Goal: Find contact information: Find contact information

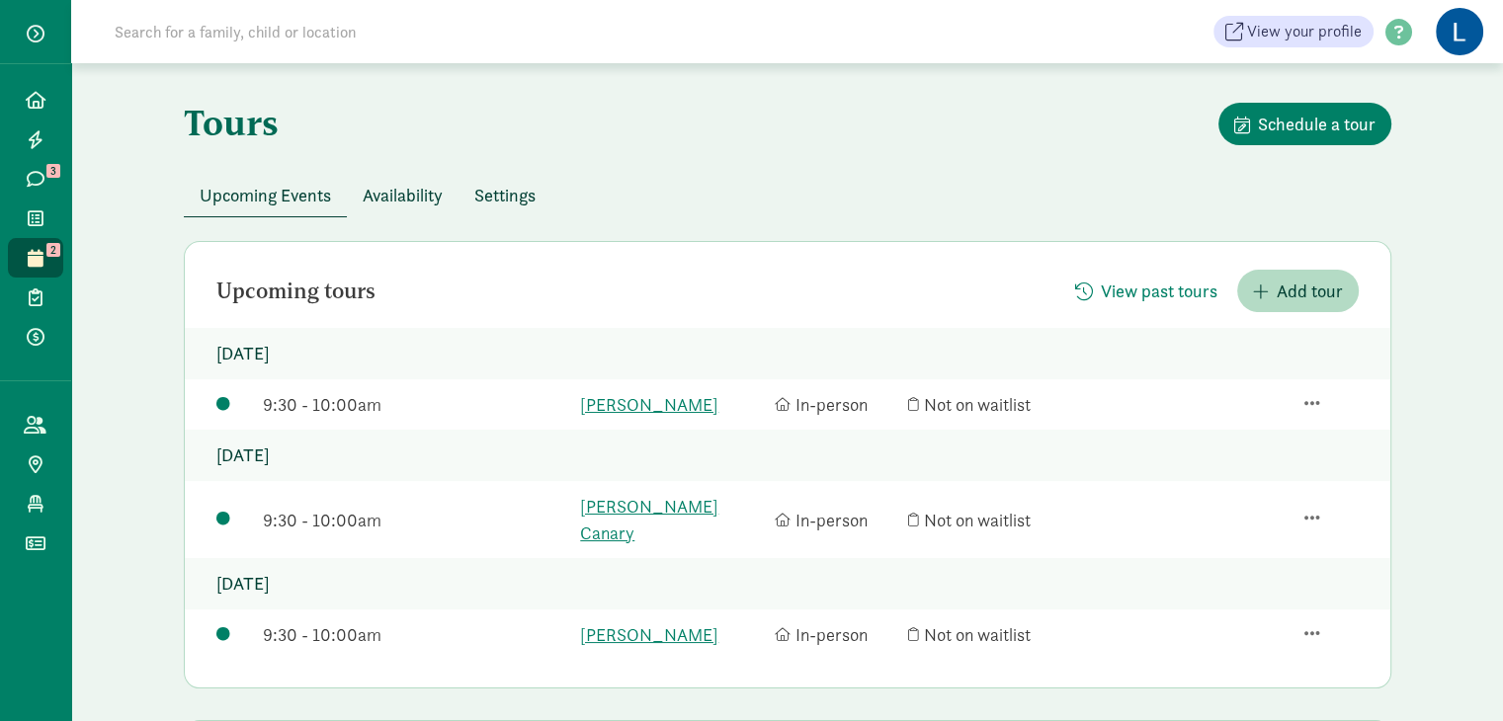
click at [151, 42] on input at bounding box center [380, 32] width 554 height 40
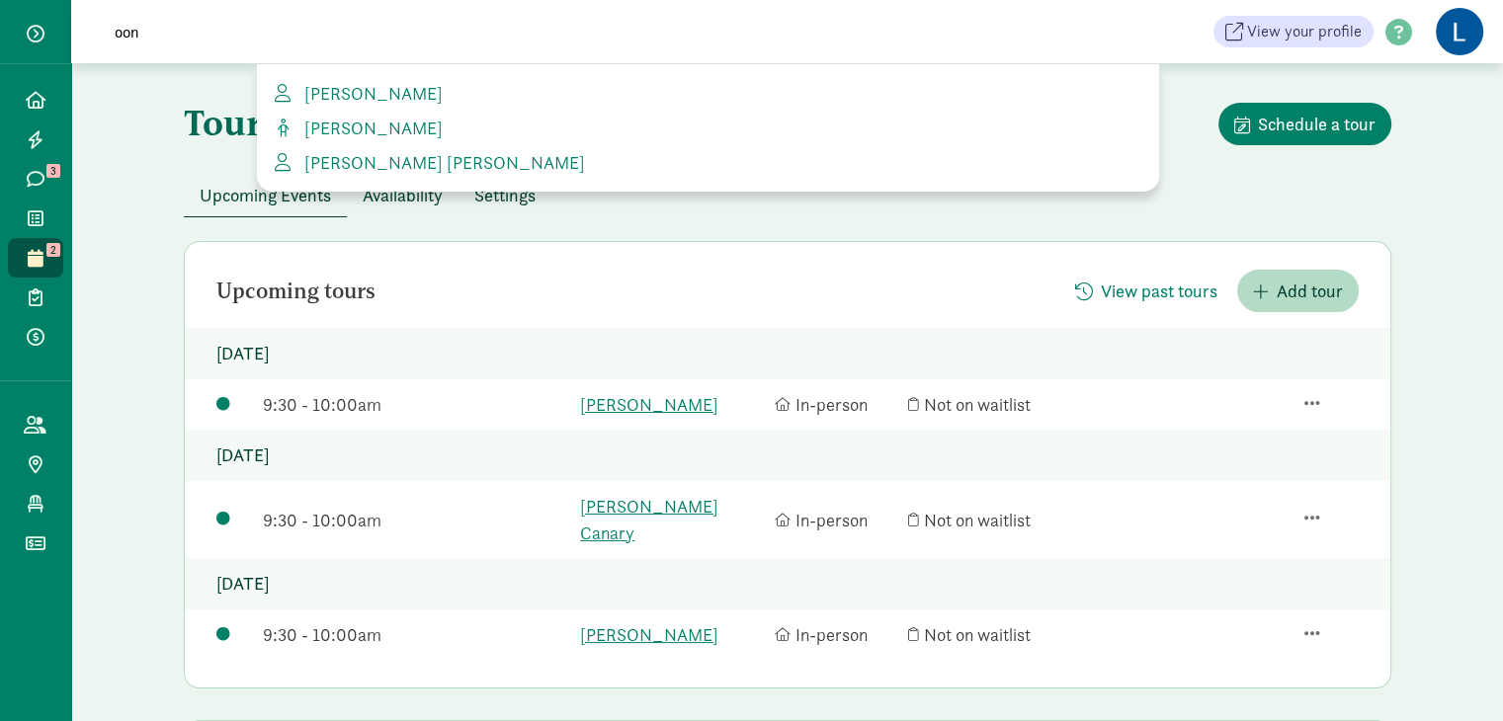
type input "oon"
click at [352, 113] on div "Louise Poon Oona Goff Yoon ji emily Suh" at bounding box center [708, 127] width 902 height 127
click at [348, 122] on span "Oona Goff" at bounding box center [369, 128] width 146 height 23
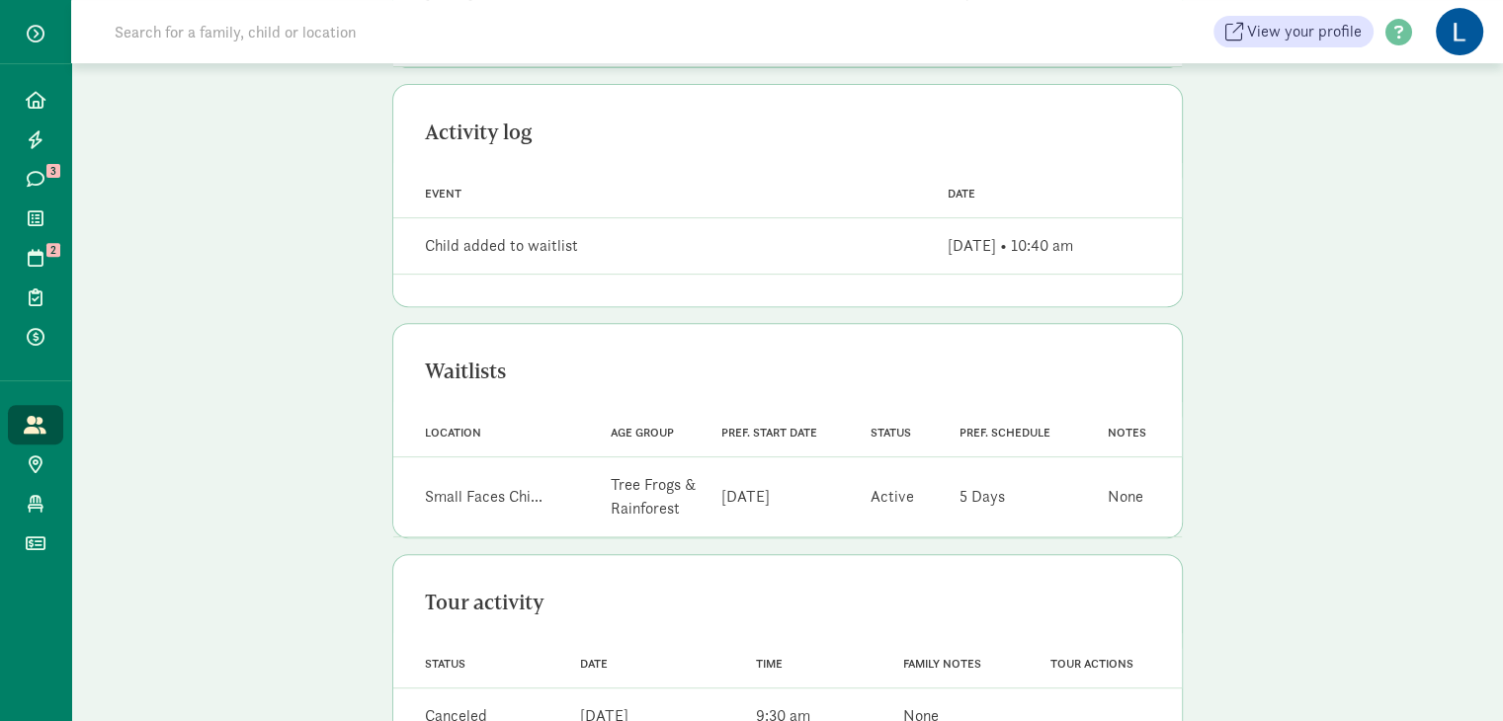
scroll to position [874, 0]
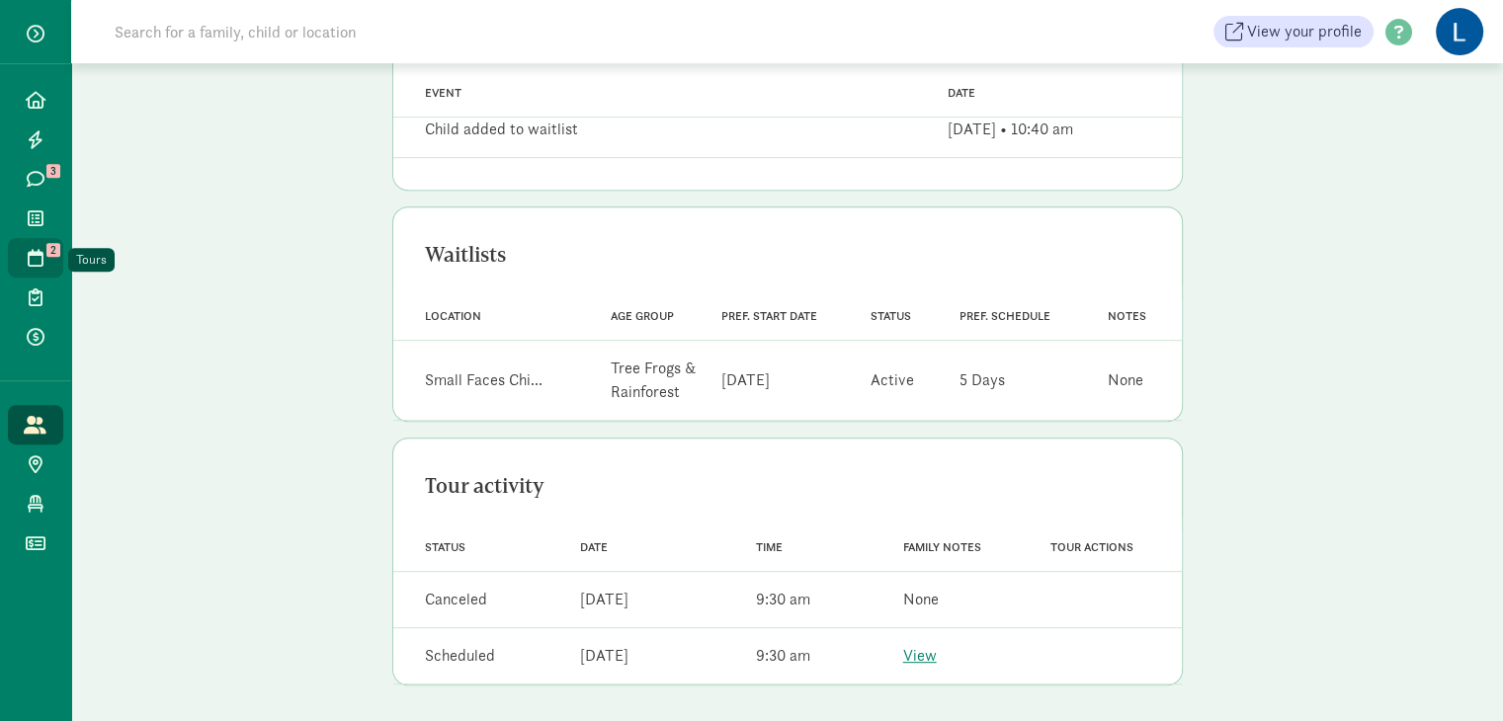
click at [28, 252] on icon at bounding box center [36, 258] width 16 height 18
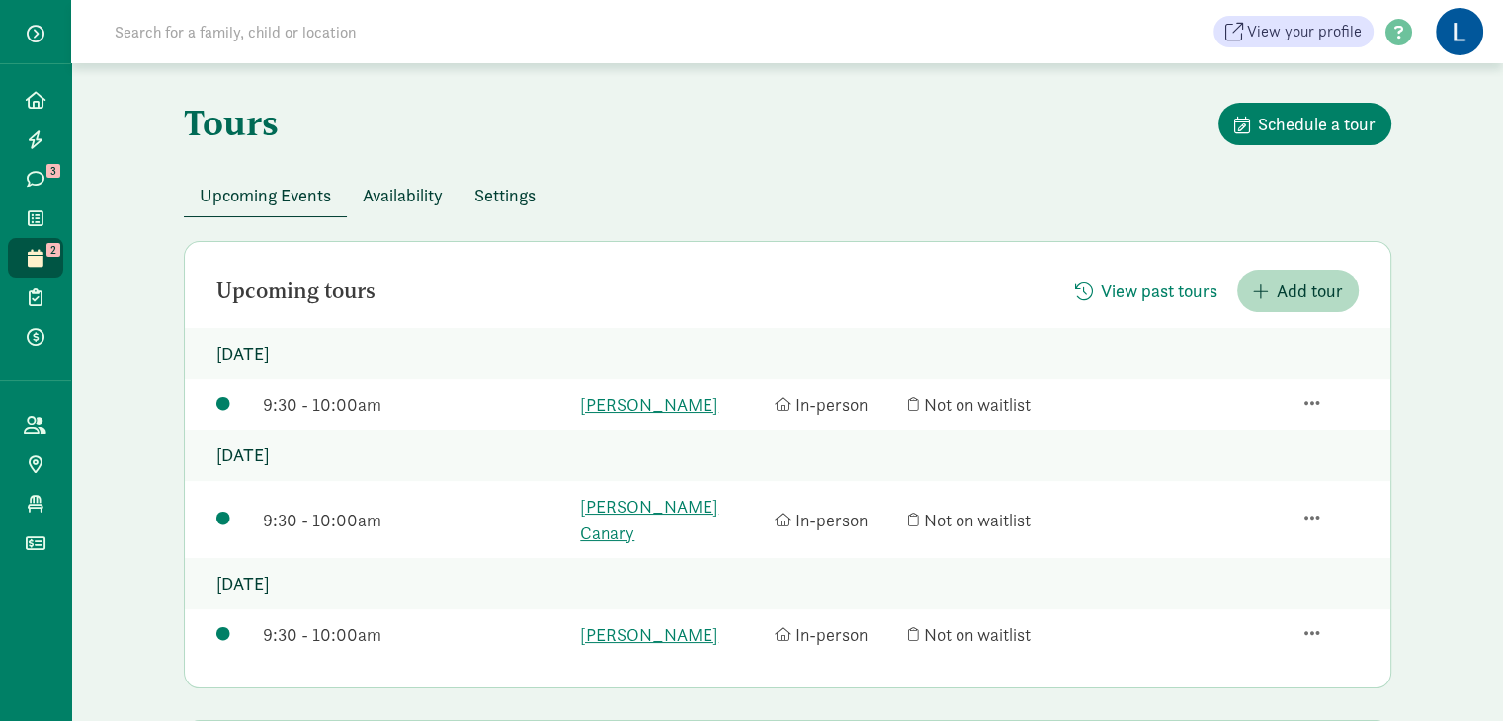
click at [807, 128] on div "Tours Schedule a tour" at bounding box center [788, 138] width 1208 height 71
click at [645, 405] on link "[PERSON_NAME]" at bounding box center [672, 404] width 185 height 27
click at [36, 218] on icon at bounding box center [36, 218] width 16 height 18
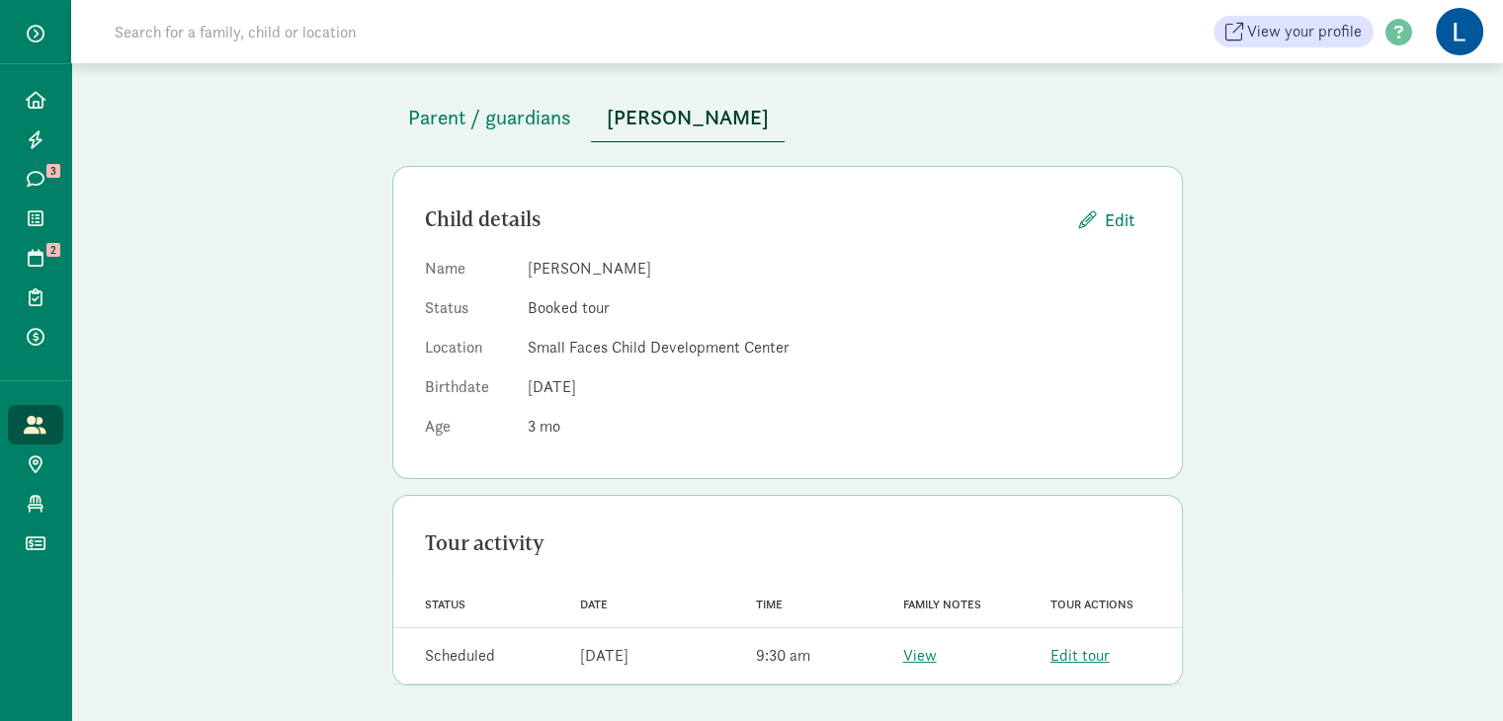
scroll to position [99, 0]
click at [925, 502] on div "Tour activity Status Date Time Family notes Tour actions Status Scheduled Date …" at bounding box center [787, 588] width 791 height 192
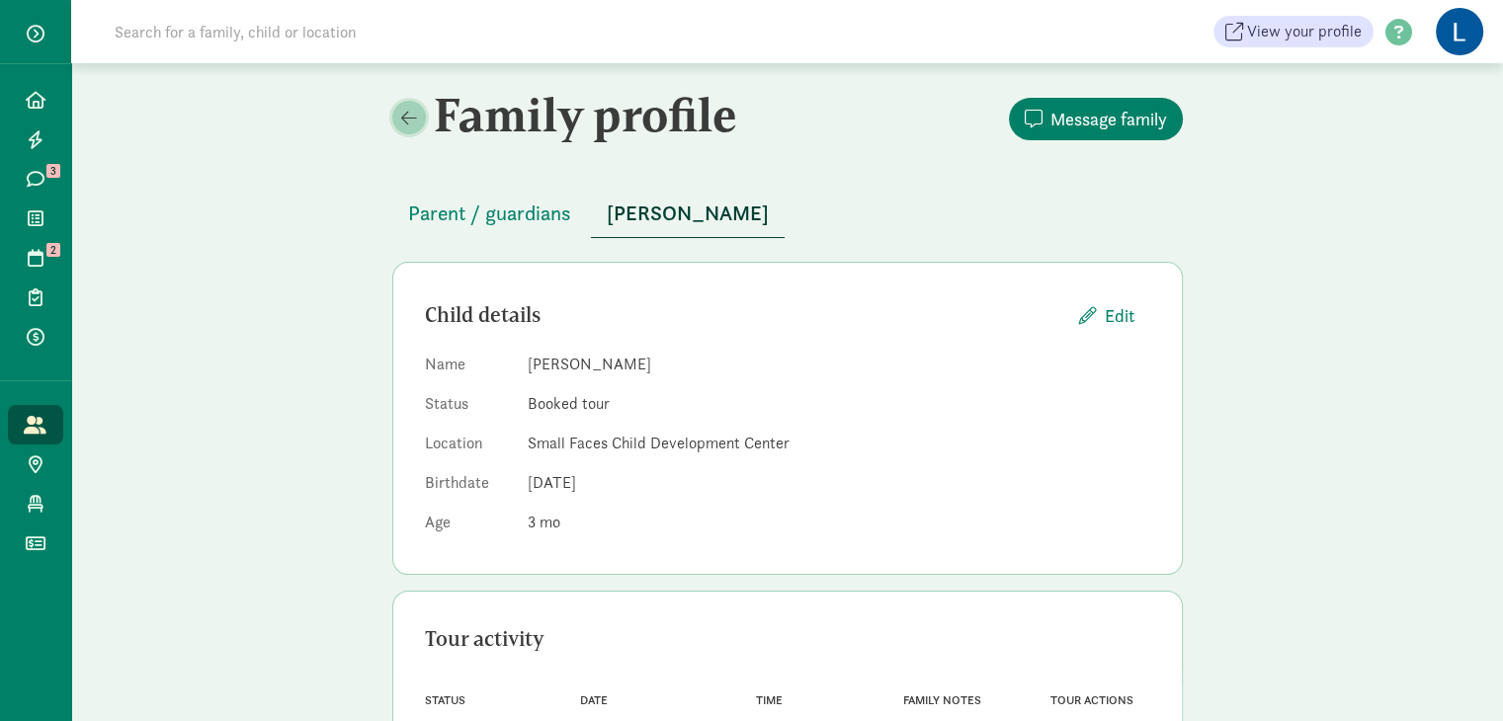
click at [415, 114] on span at bounding box center [409, 118] width 16 height 18
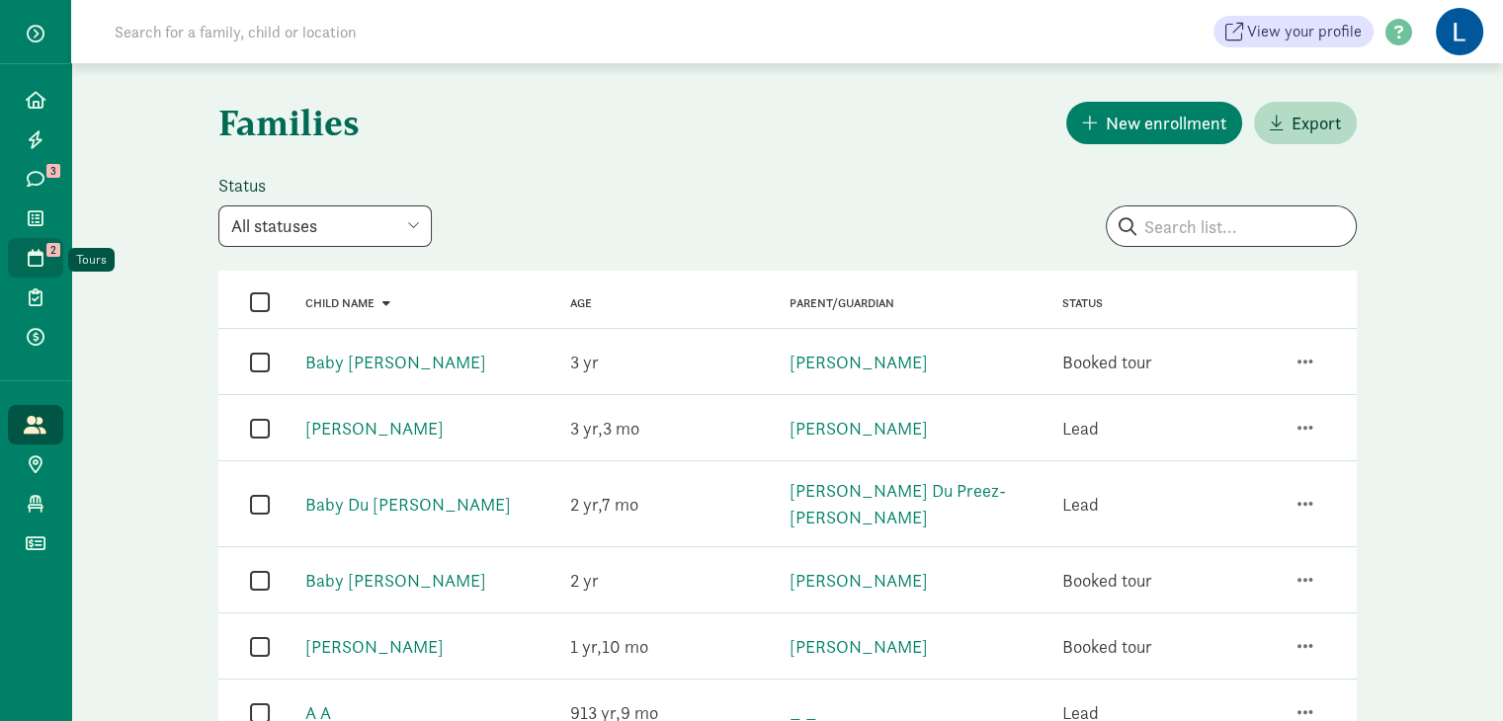
click at [56, 249] on span "2" at bounding box center [53, 250] width 14 height 14
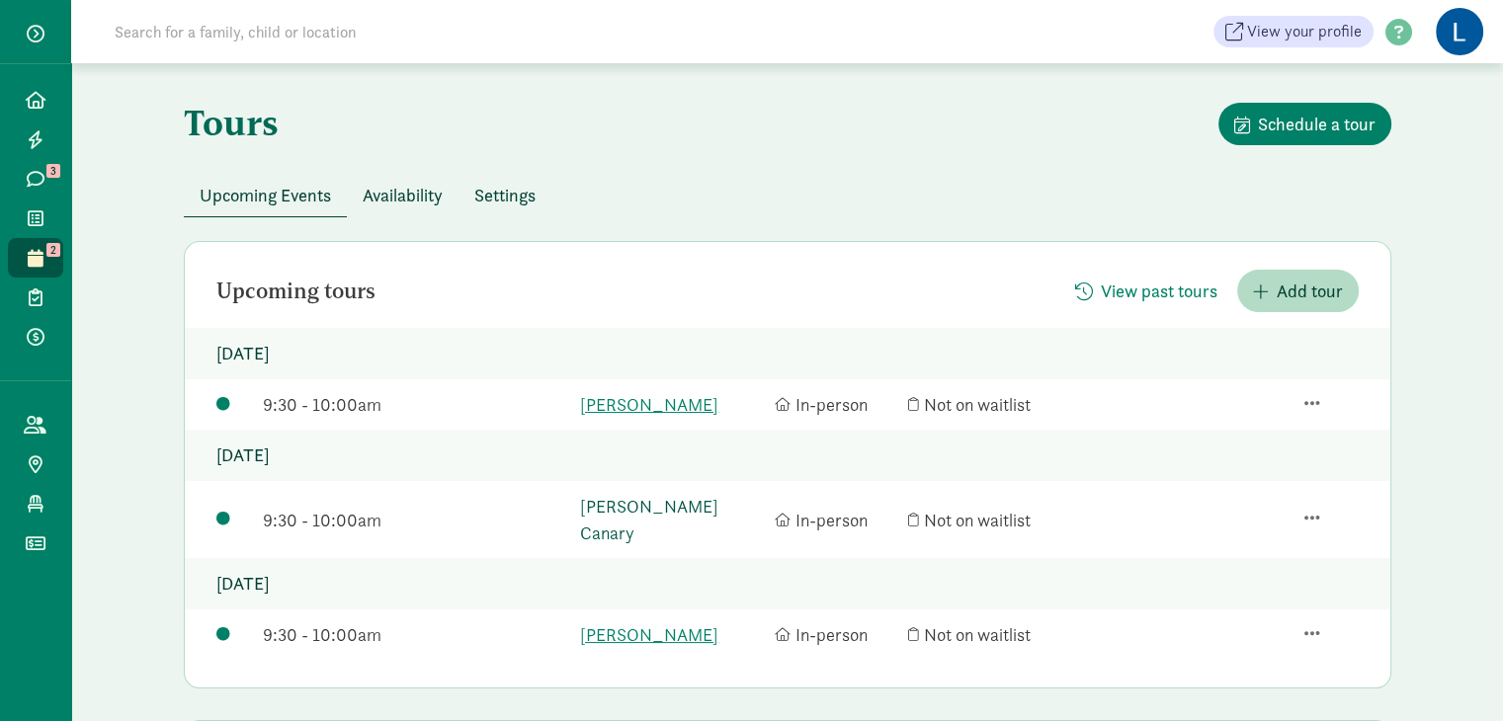
click at [618, 505] on link "[PERSON_NAME] Canary" at bounding box center [672, 519] width 185 height 53
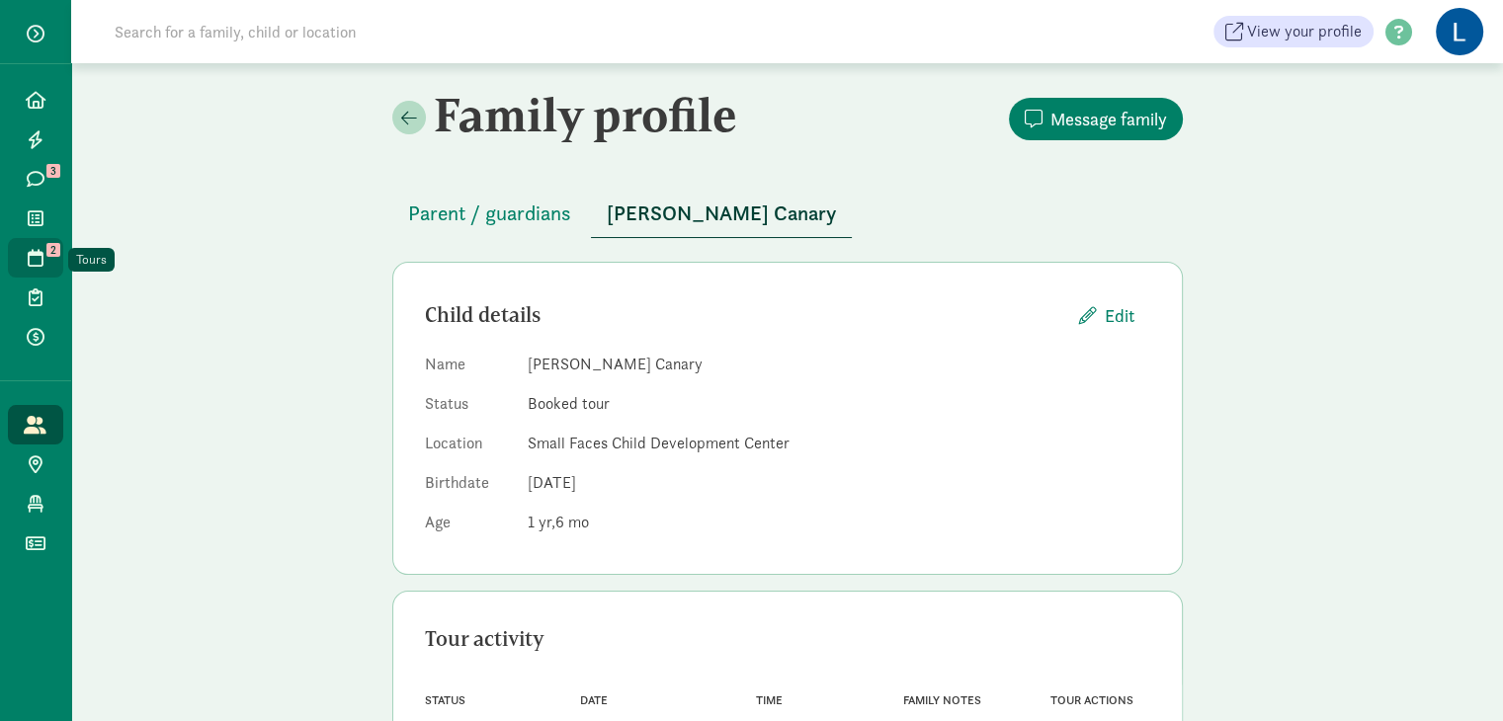
click at [41, 254] on icon at bounding box center [36, 258] width 16 height 18
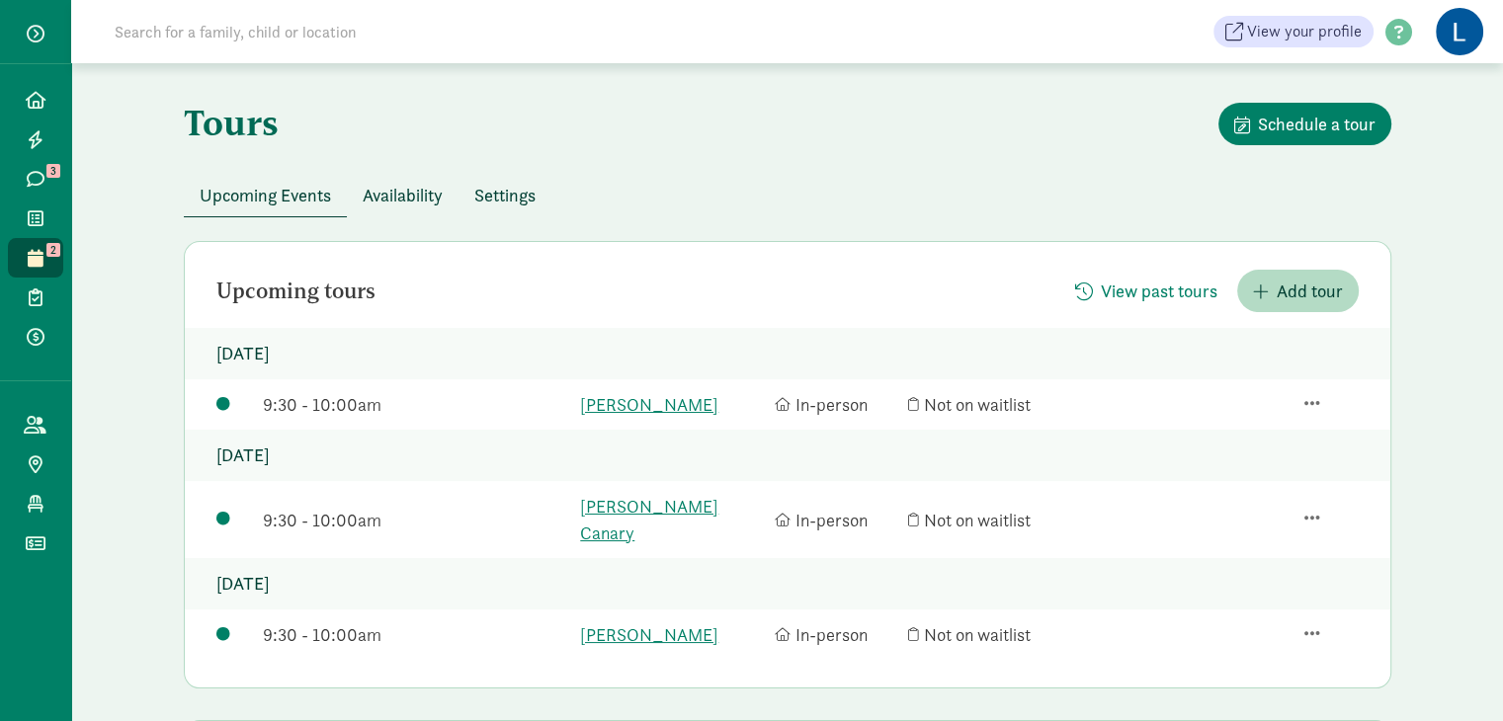
click at [622, 151] on div "Tours Schedule a tour" at bounding box center [788, 138] width 1208 height 71
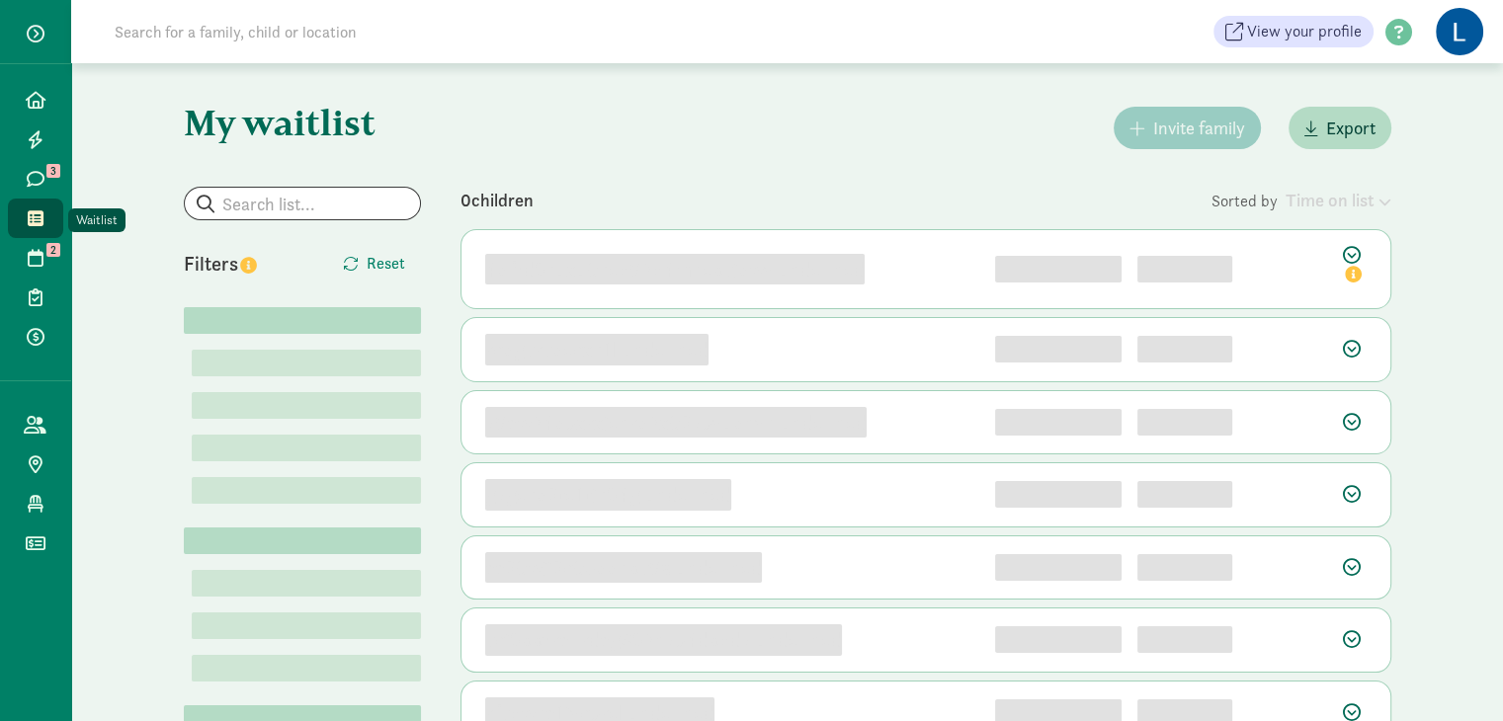
click at [36, 218] on icon at bounding box center [36, 218] width 16 height 18
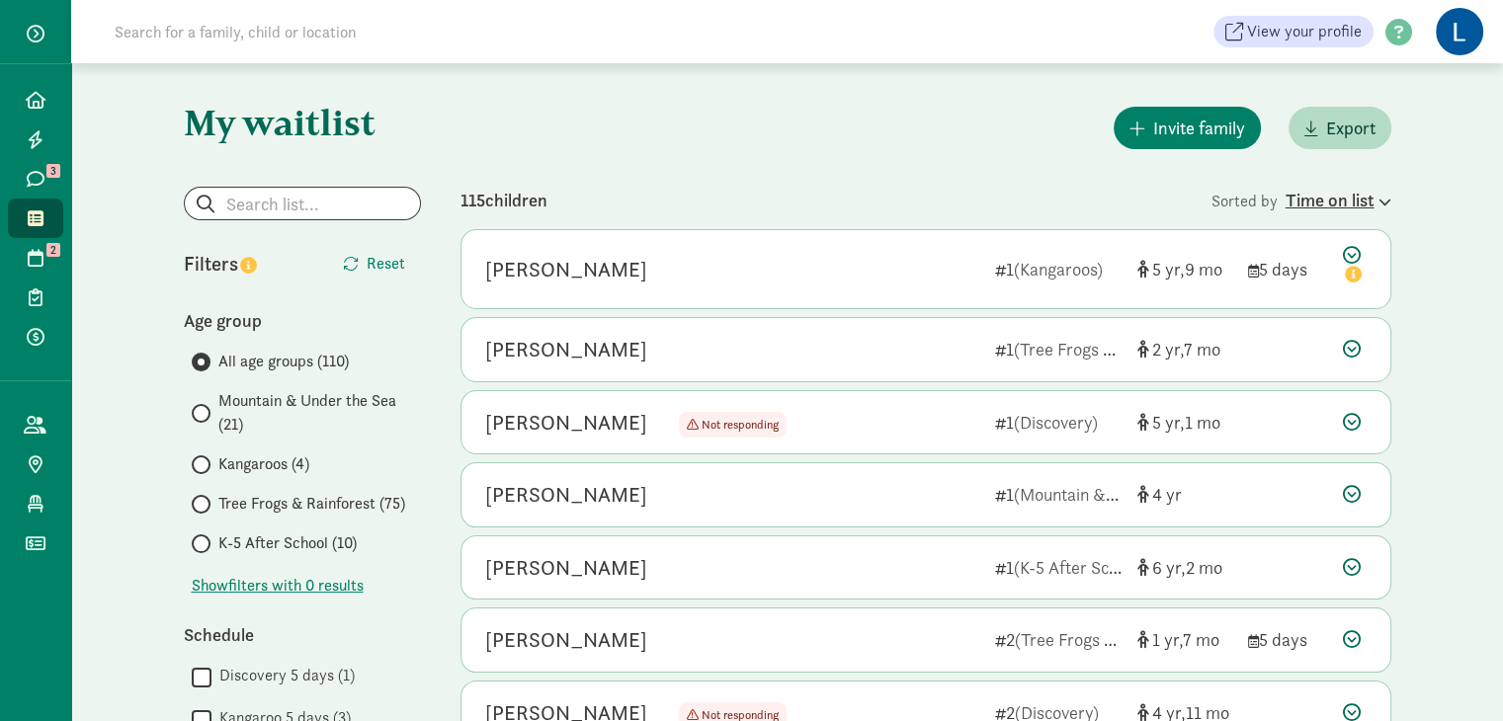
click at [1311, 201] on div "Time on list" at bounding box center [1339, 200] width 106 height 27
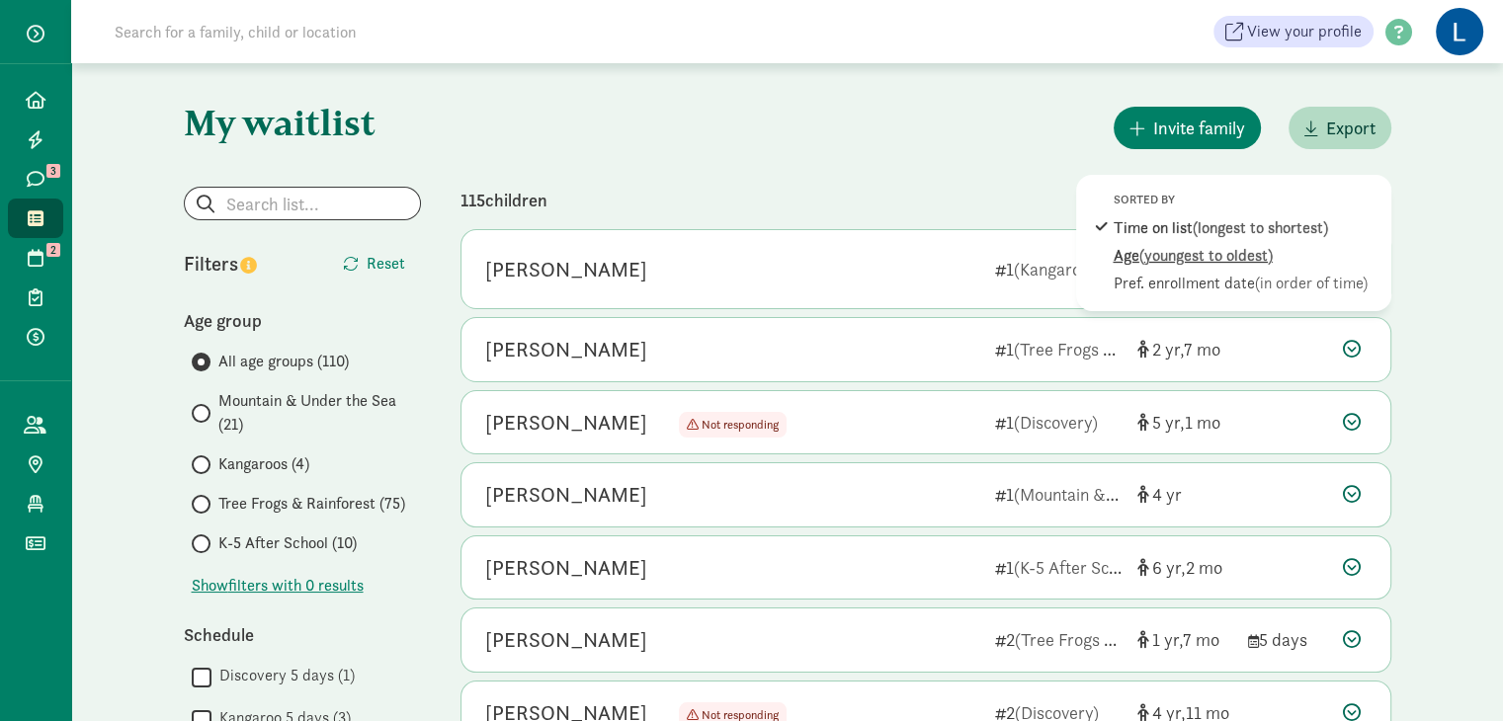
click at [1188, 263] on span "(youngest to oldest)" at bounding box center [1205, 255] width 133 height 21
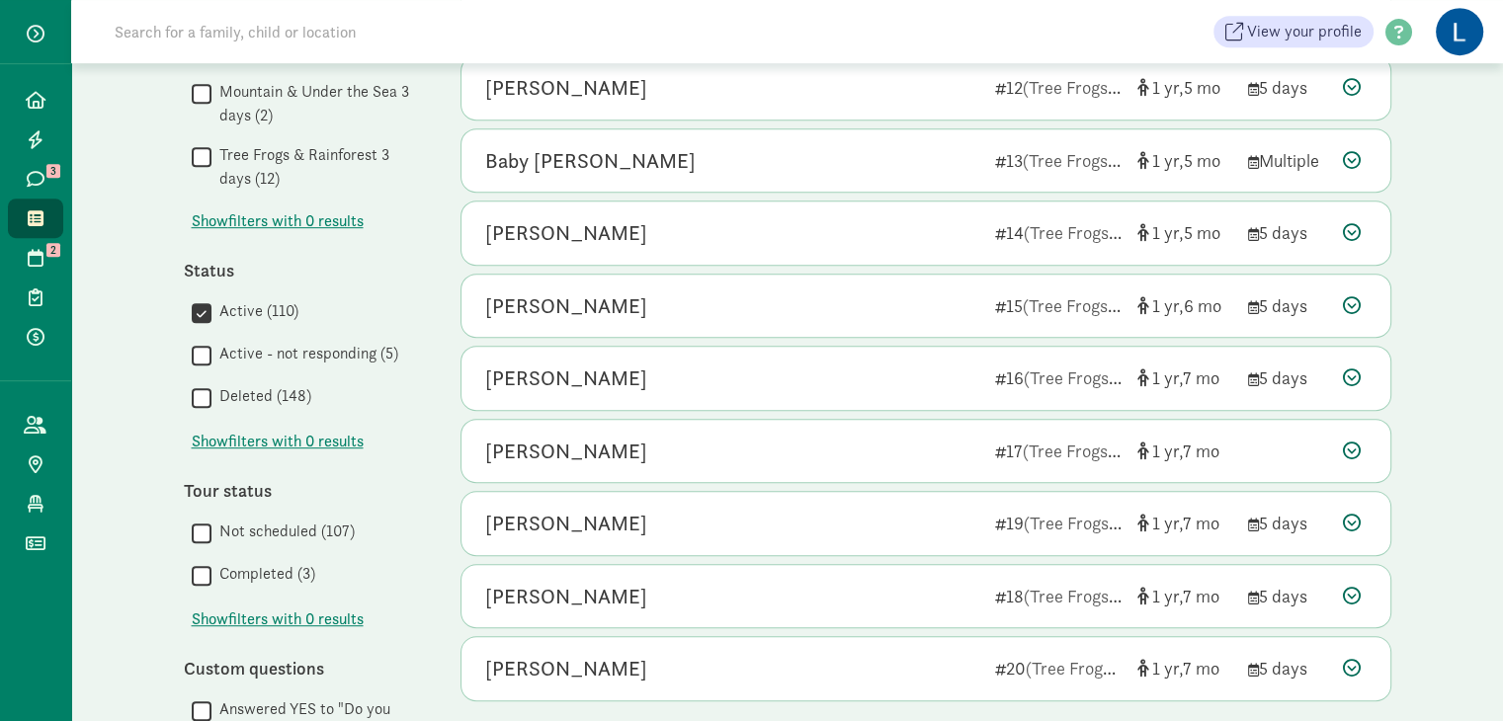
scroll to position [1054, 0]
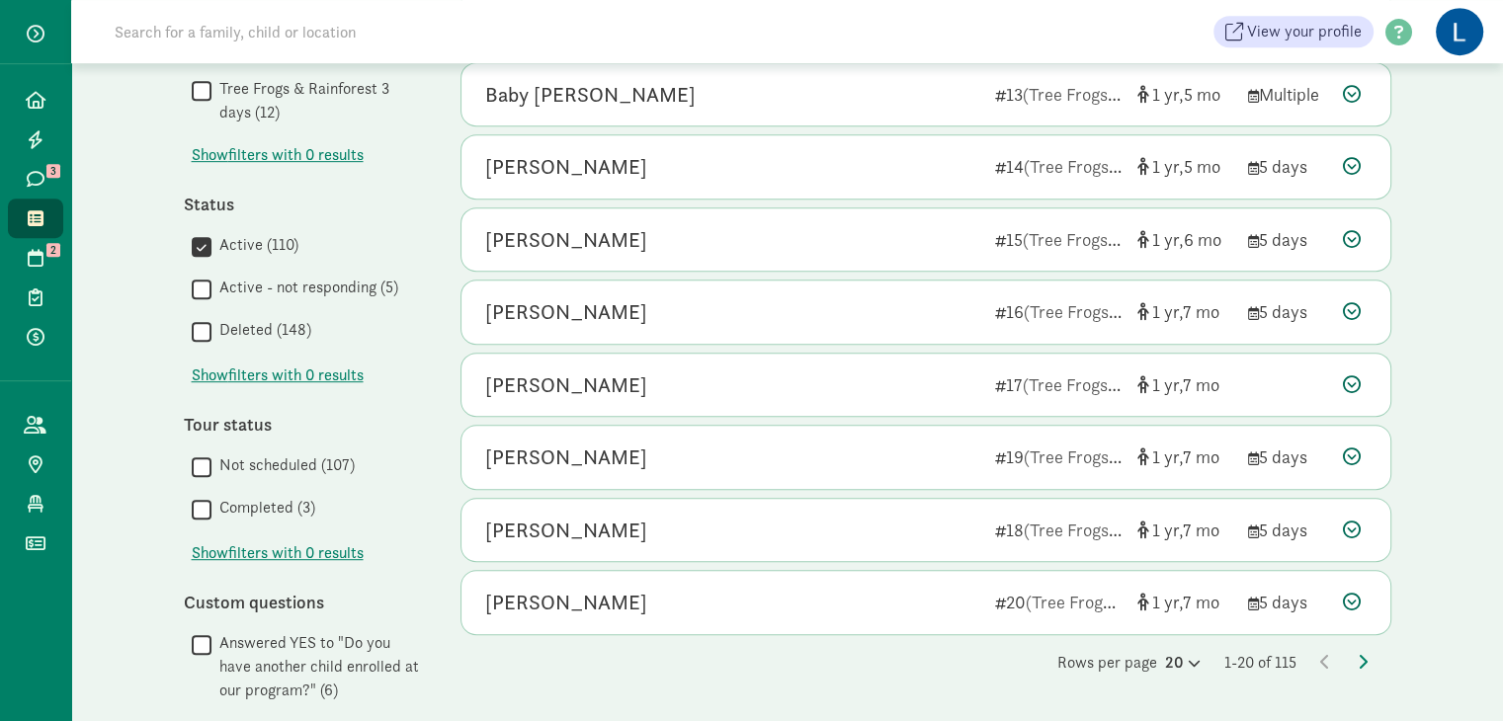
click at [1369, 651] on div "Rows per page 20 1-20 of 115" at bounding box center [925, 663] width 931 height 24
click at [1360, 655] on icon at bounding box center [1363, 662] width 10 height 16
click at [1358, 657] on icon at bounding box center [1363, 662] width 10 height 16
click at [1362, 658] on icon at bounding box center [1363, 662] width 10 height 16
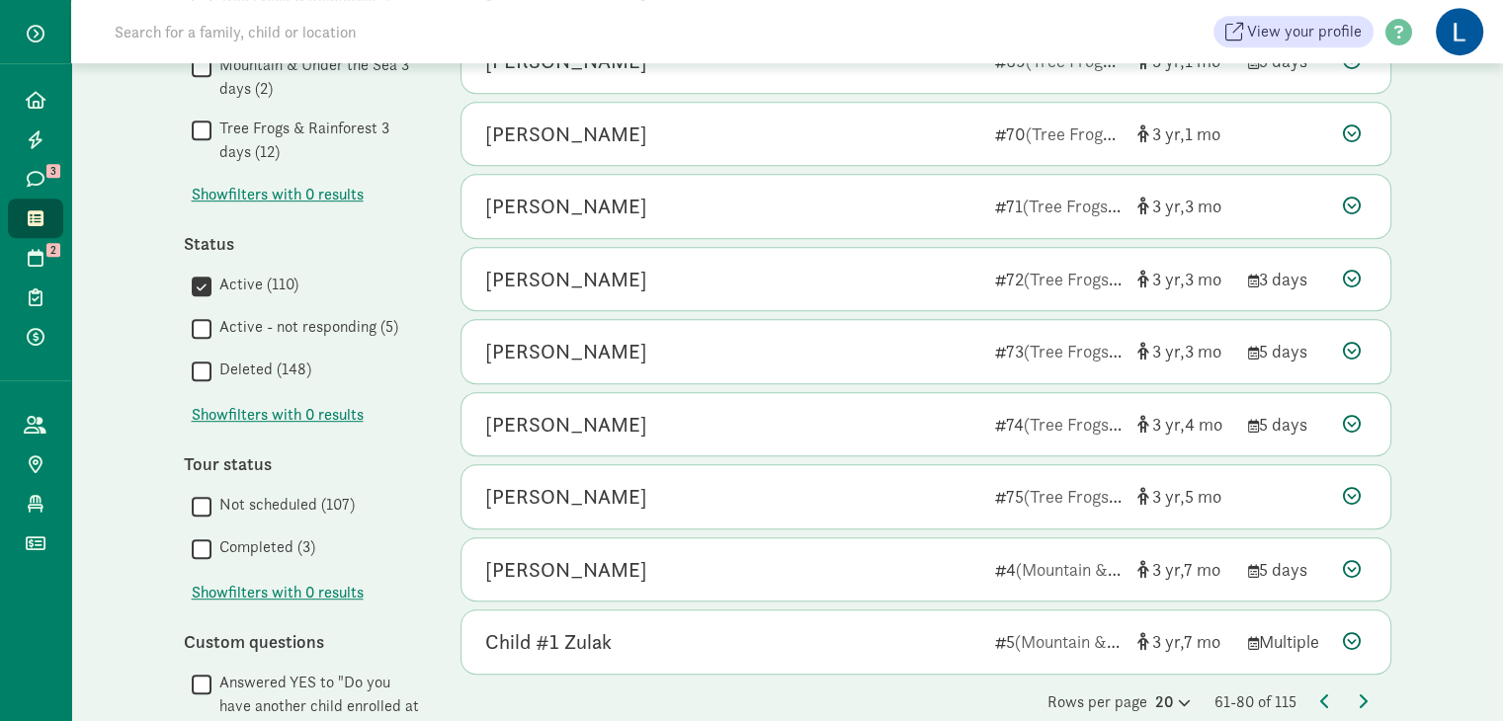
scroll to position [1047, 0]
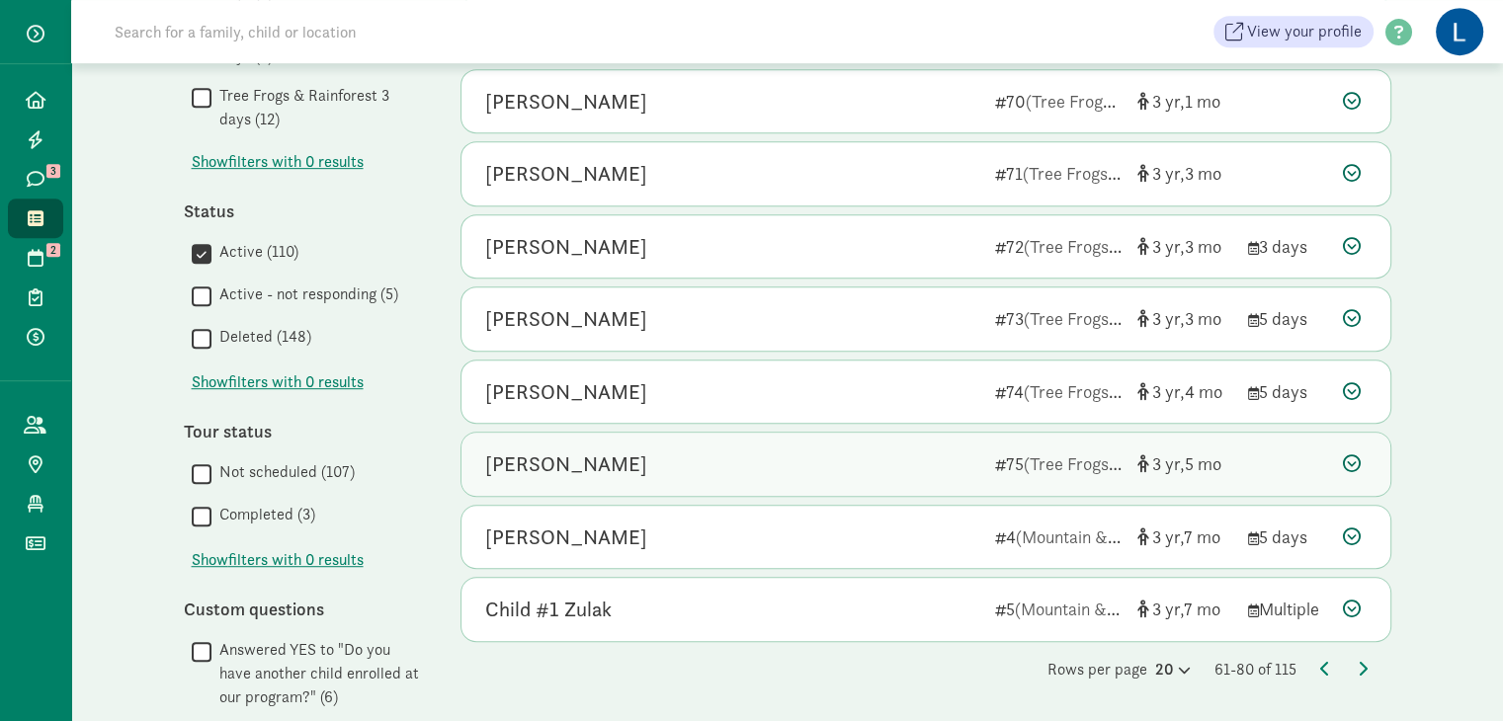
click at [522, 467] on div "Lyra Foti" at bounding box center [566, 465] width 162 height 32
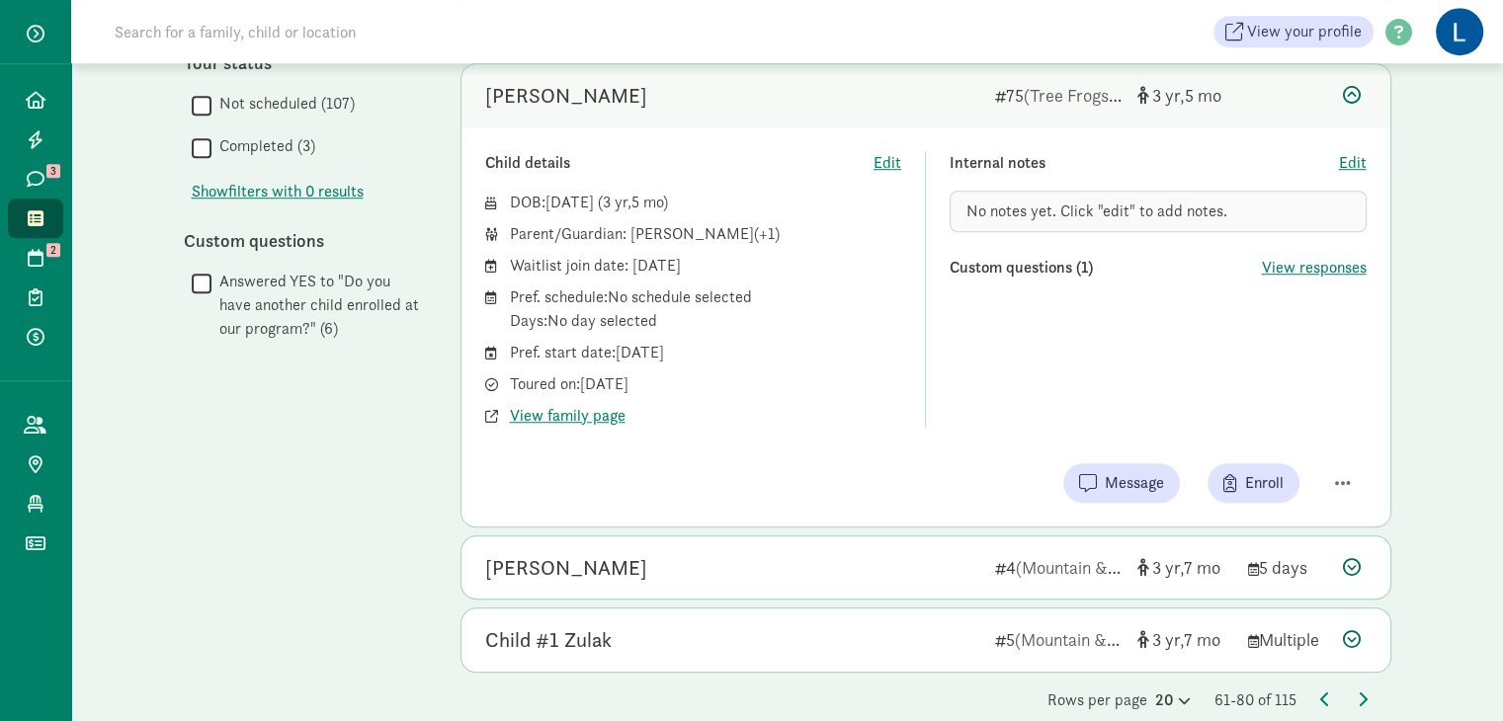
scroll to position [1439, 0]
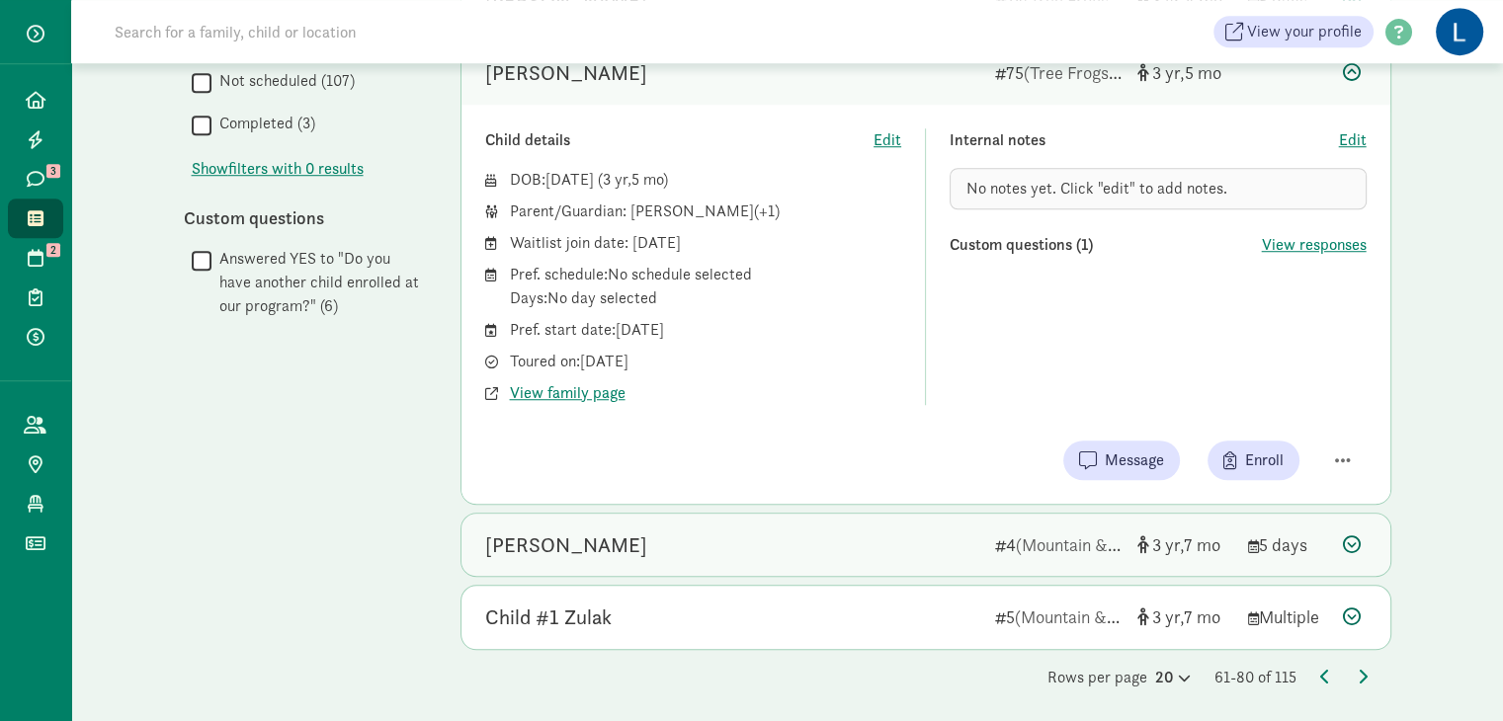
click at [829, 540] on div "Nico Ka" at bounding box center [732, 546] width 494 height 32
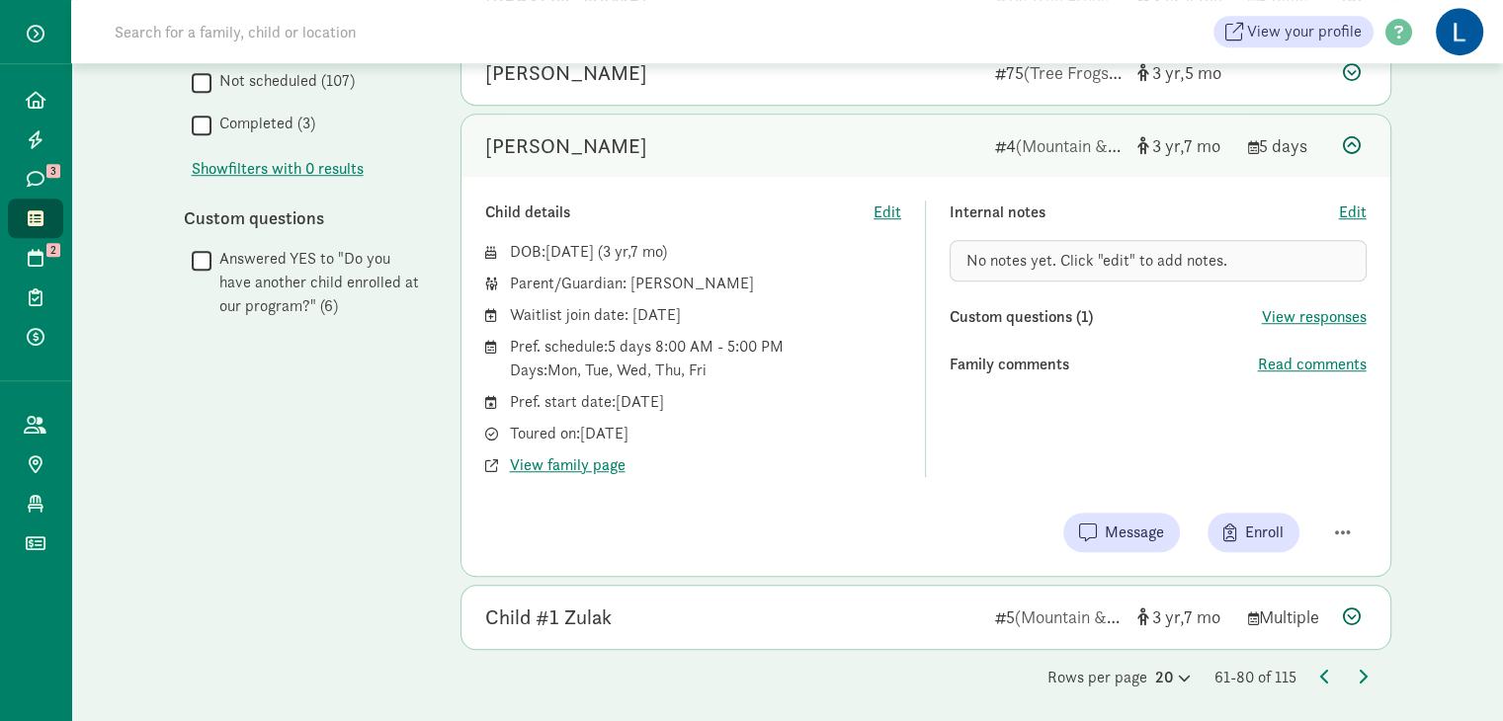
click at [829, 540] on div "Message Enroll" at bounding box center [925, 533] width 881 height 40
click at [1366, 671] on icon at bounding box center [1363, 677] width 10 height 16
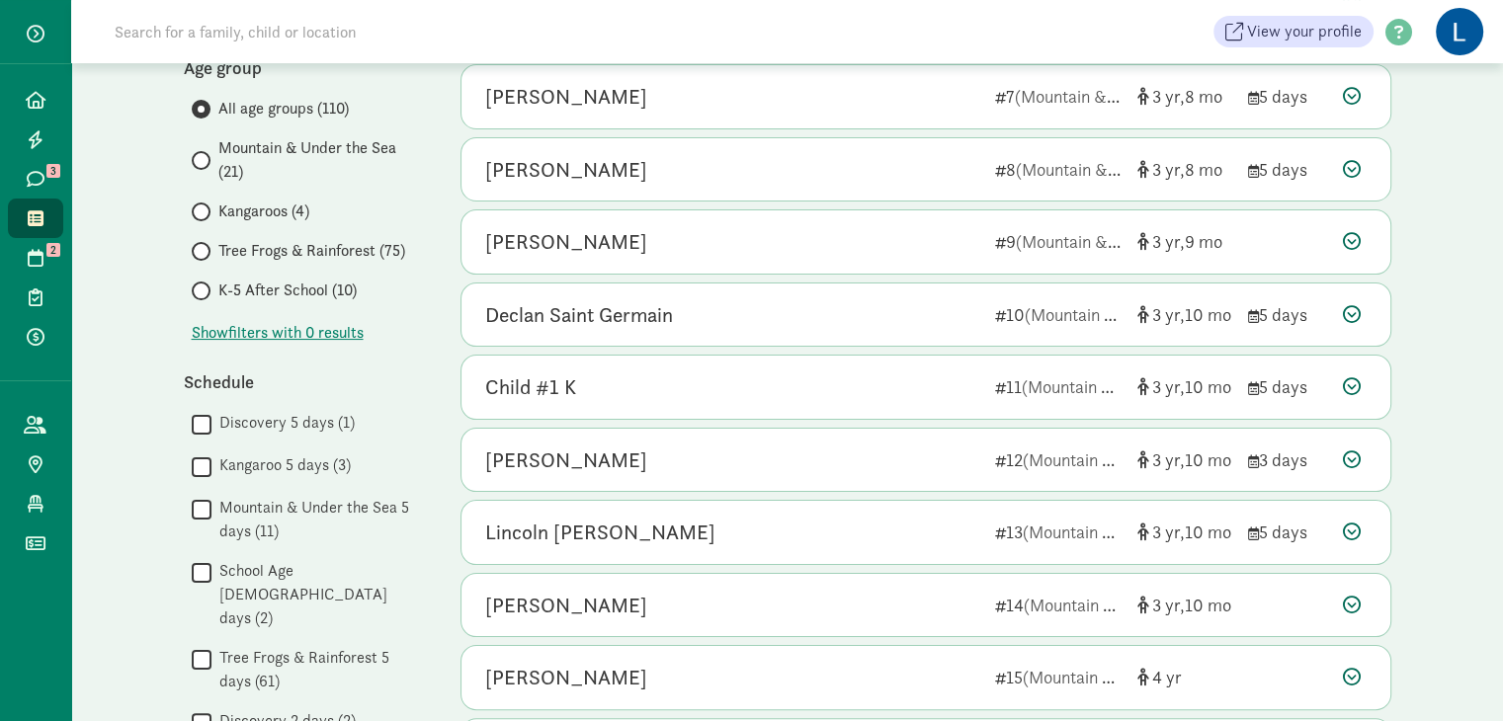
scroll to position [273, 0]
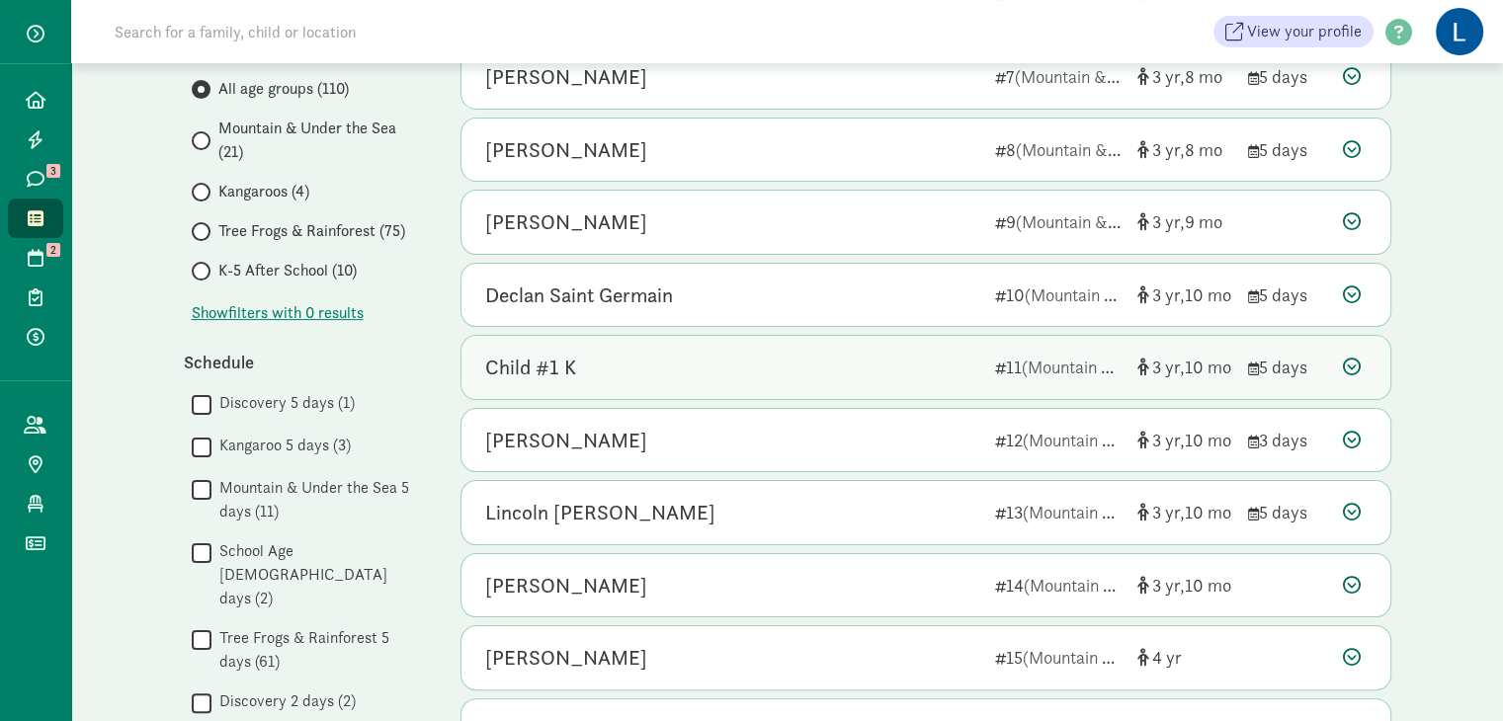
click at [677, 353] on div "Child #1 K" at bounding box center [732, 368] width 494 height 32
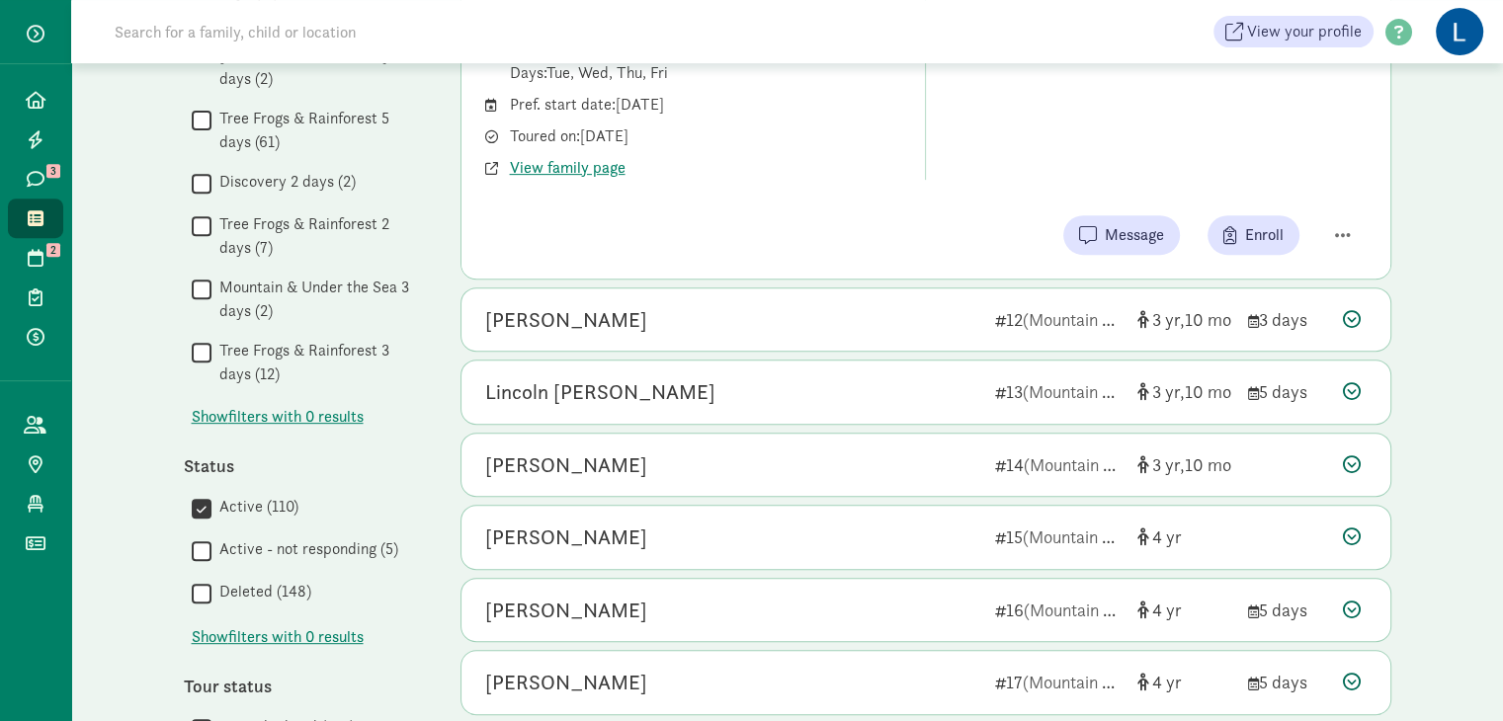
scroll to position [794, 0]
drag, startPoint x: 1495, startPoint y: 394, endPoint x: 1498, endPoint y: 463, distance: 69.2
click at [1498, 463] on div "My waitlist Invite family Export Show filters Filters Reset Age group All age g…" at bounding box center [787, 321] width 1432 height 2105
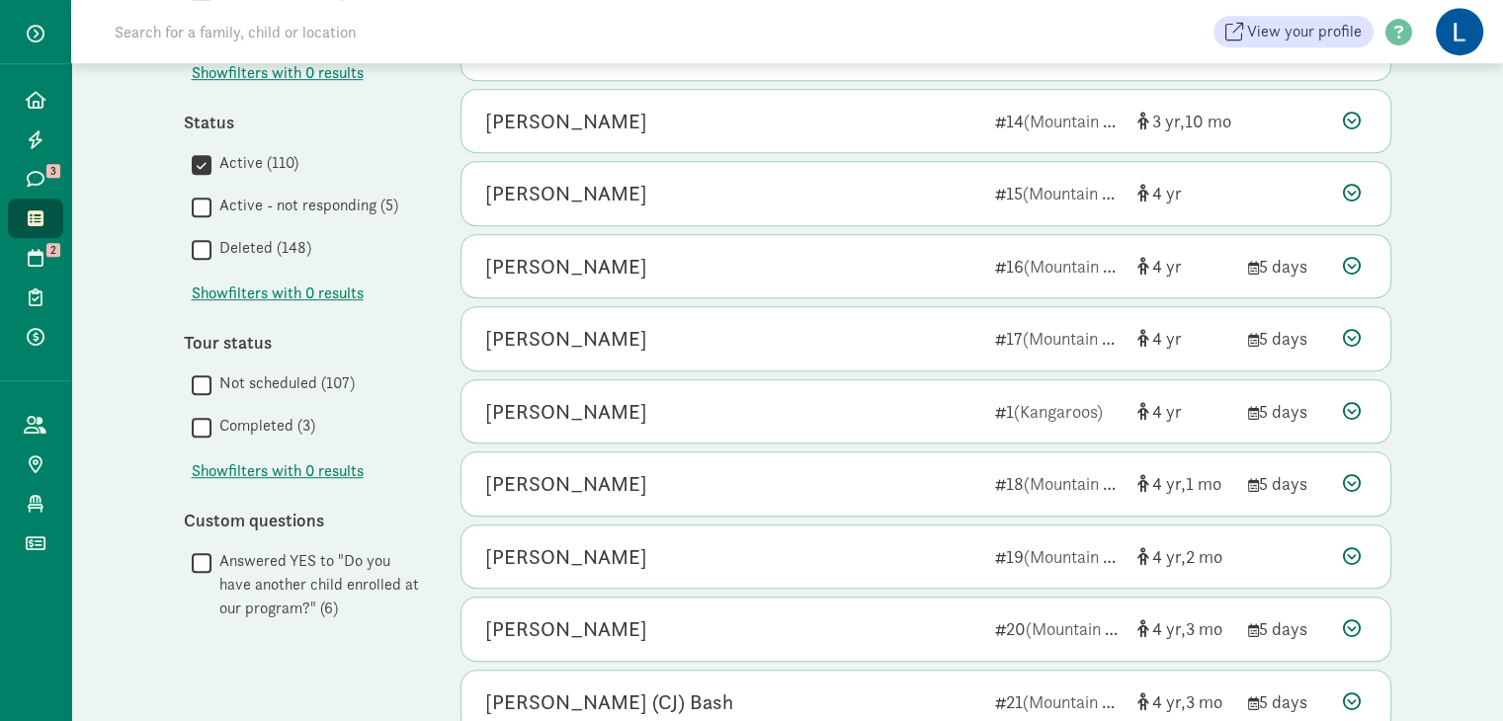
scroll to position [1144, 0]
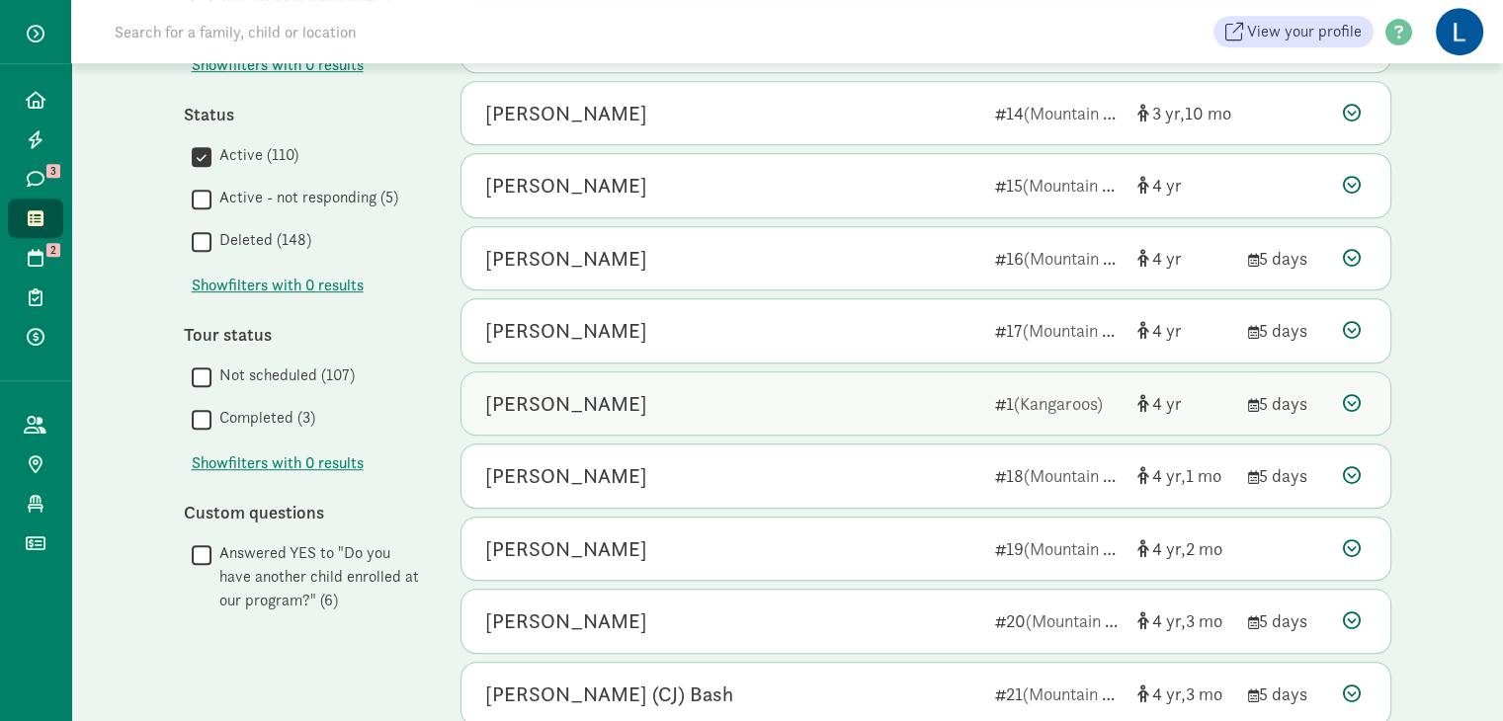
click at [716, 380] on div "Felix Mokry 1 (Kangaroos) 4 5 days" at bounding box center [925, 404] width 929 height 63
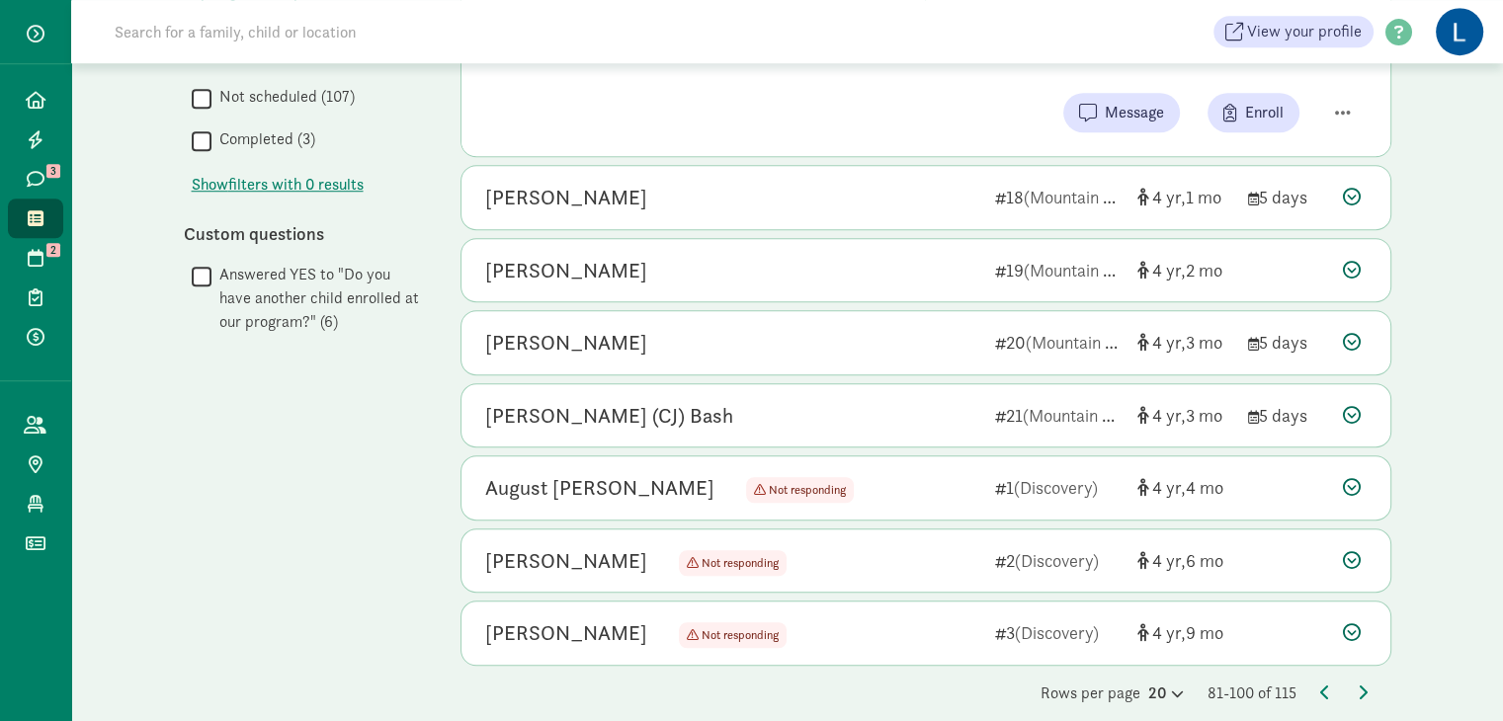
scroll to position [1439, 0]
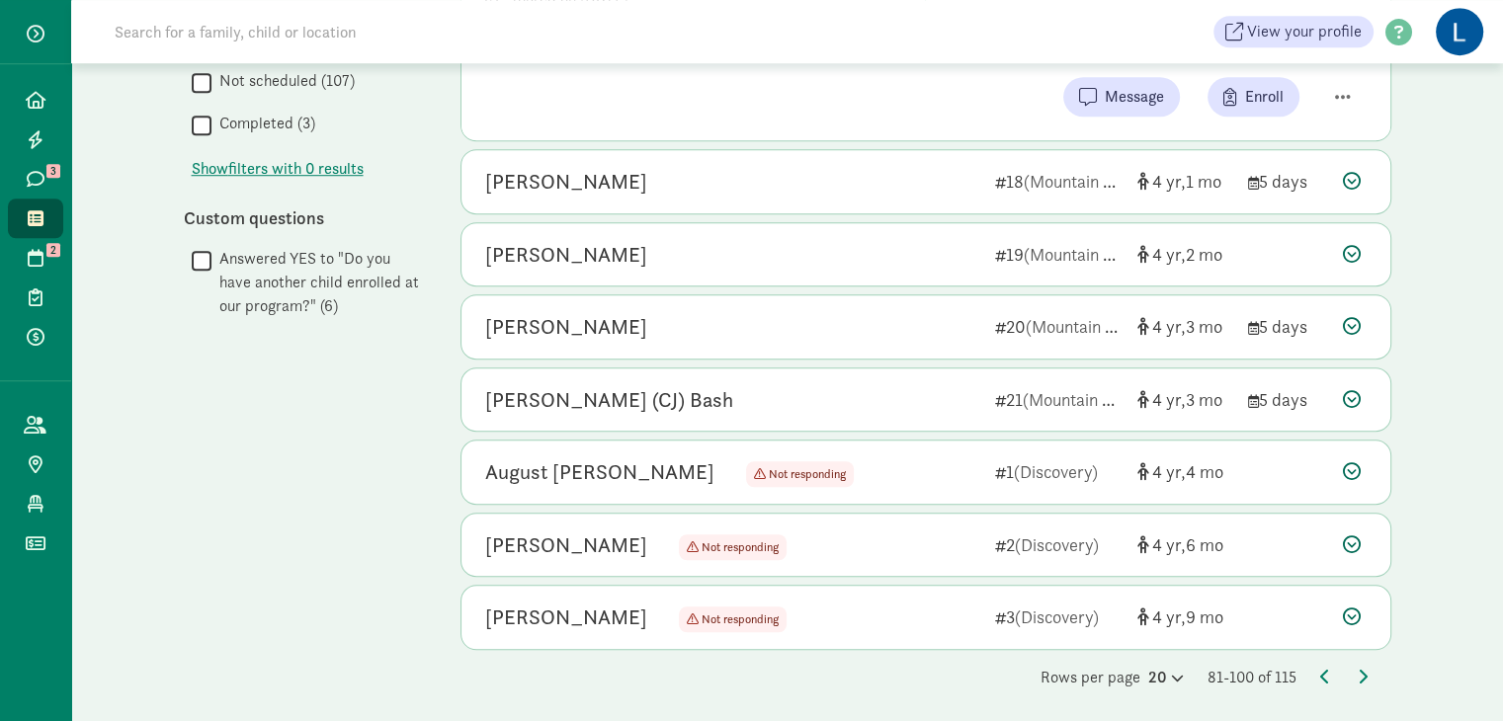
click at [1370, 667] on div "Rows per page 20 81-100 of 115" at bounding box center [925, 678] width 931 height 24
click at [1360, 669] on icon at bounding box center [1363, 677] width 10 height 16
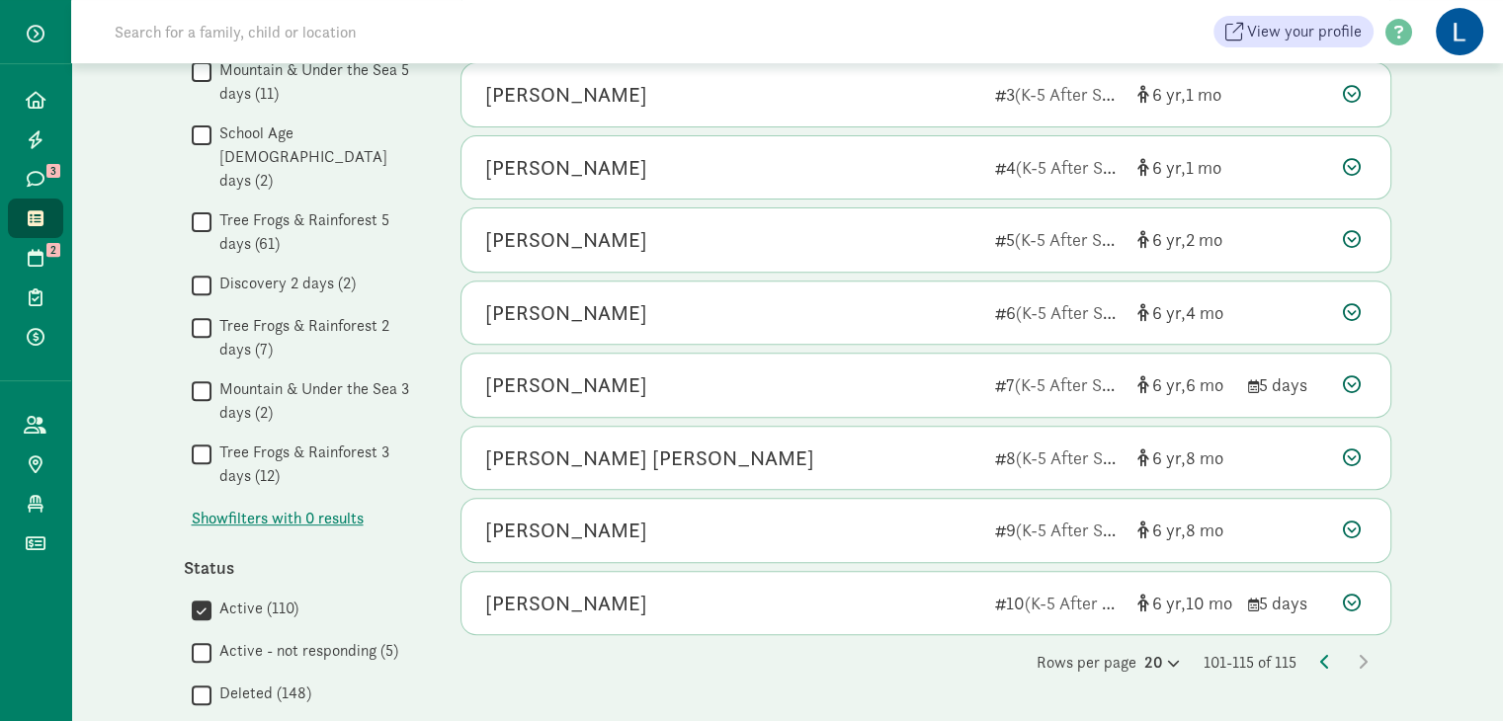
scroll to position [693, 0]
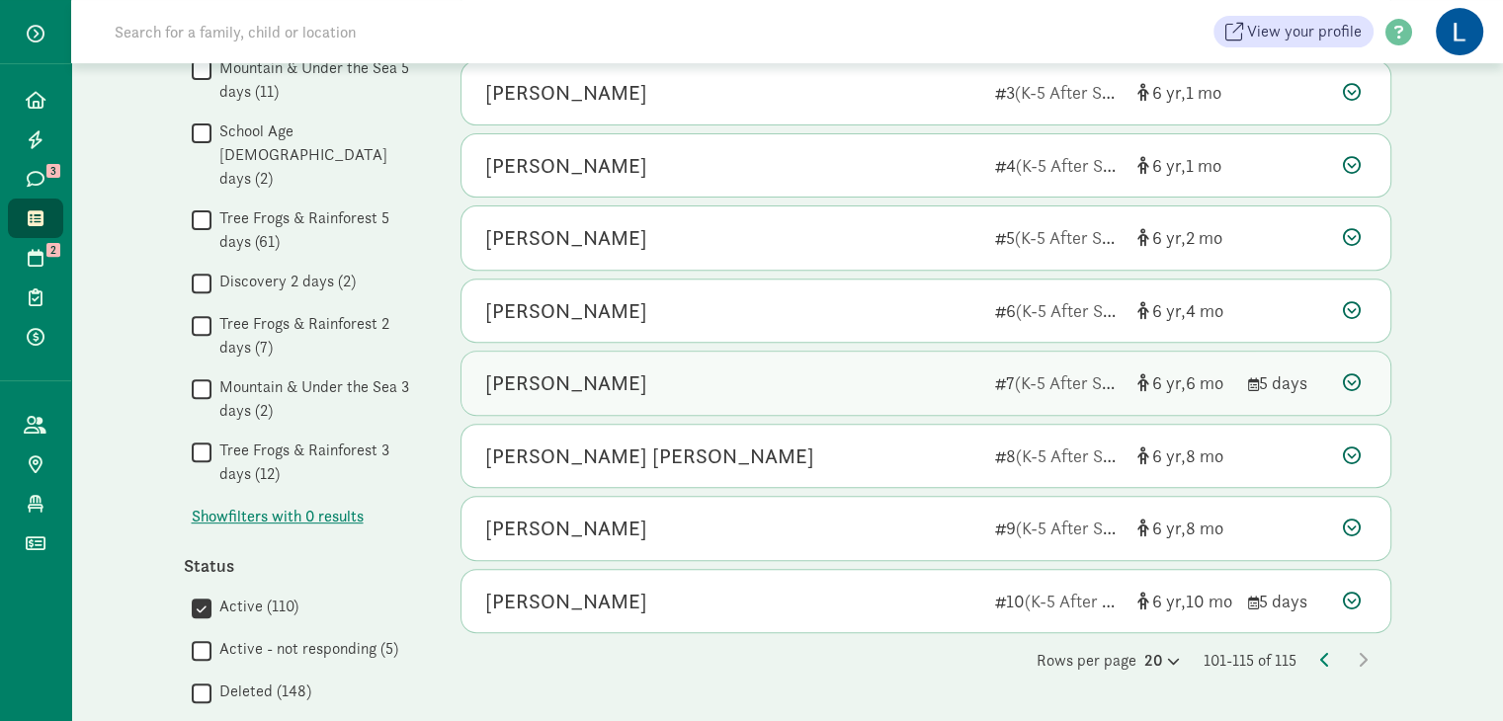
click at [826, 377] on div "Dylan Bilgin" at bounding box center [732, 384] width 494 height 32
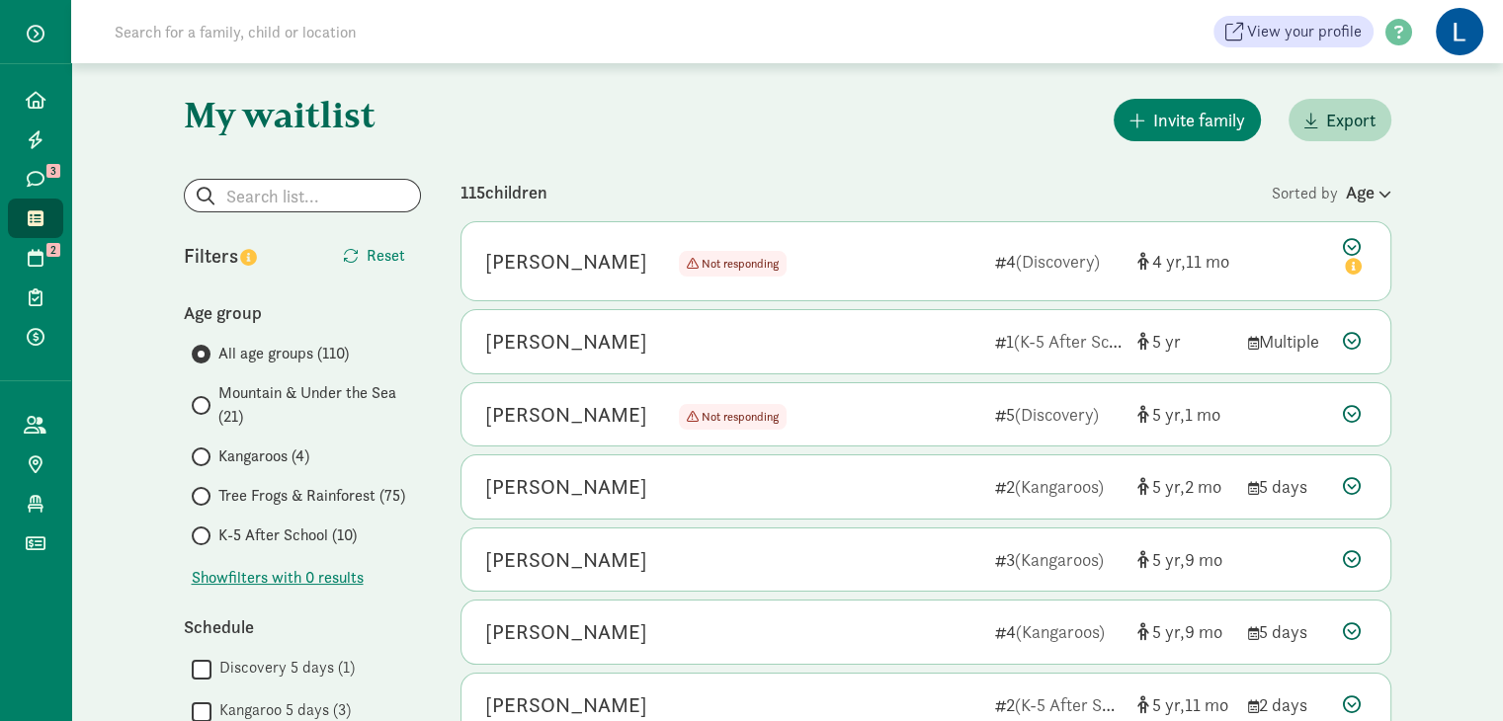
scroll to position [0, 0]
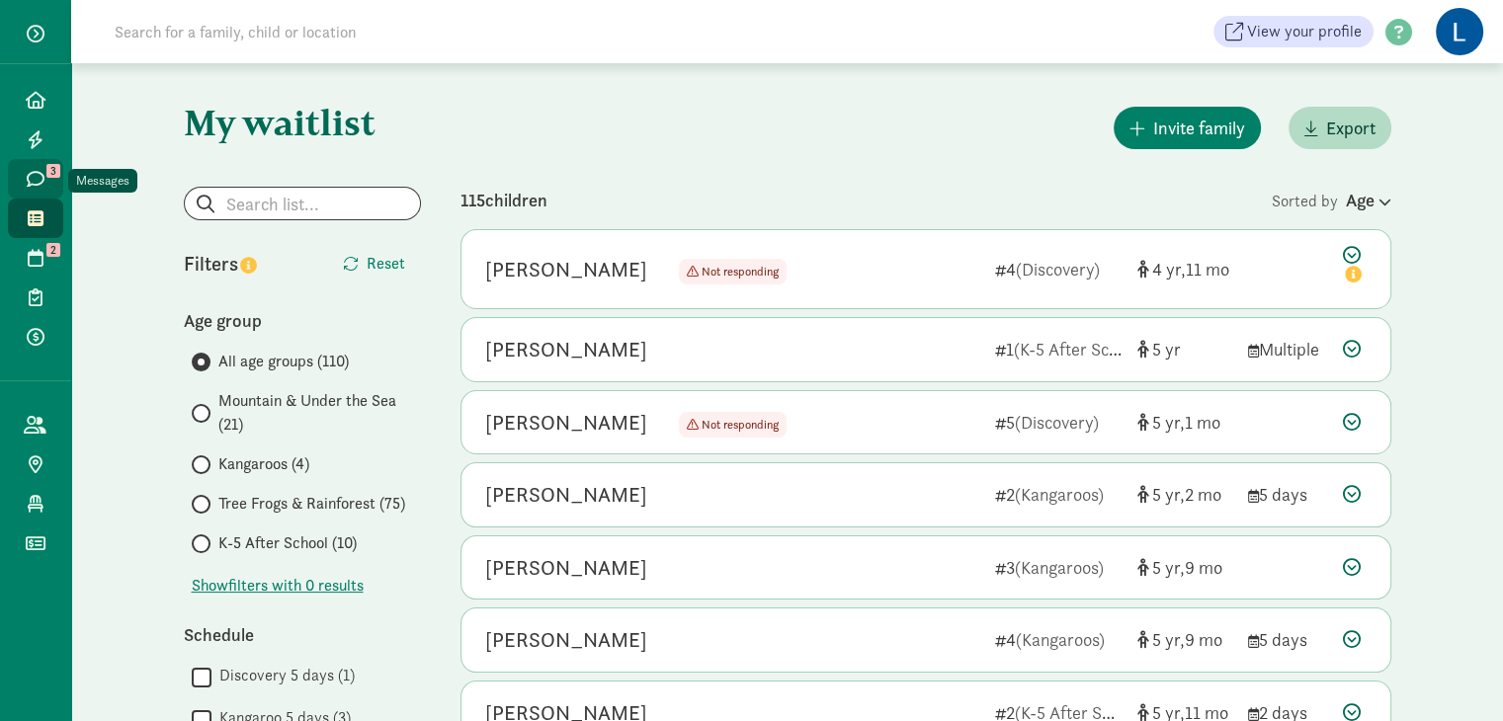
click at [39, 184] on icon at bounding box center [36, 179] width 18 height 18
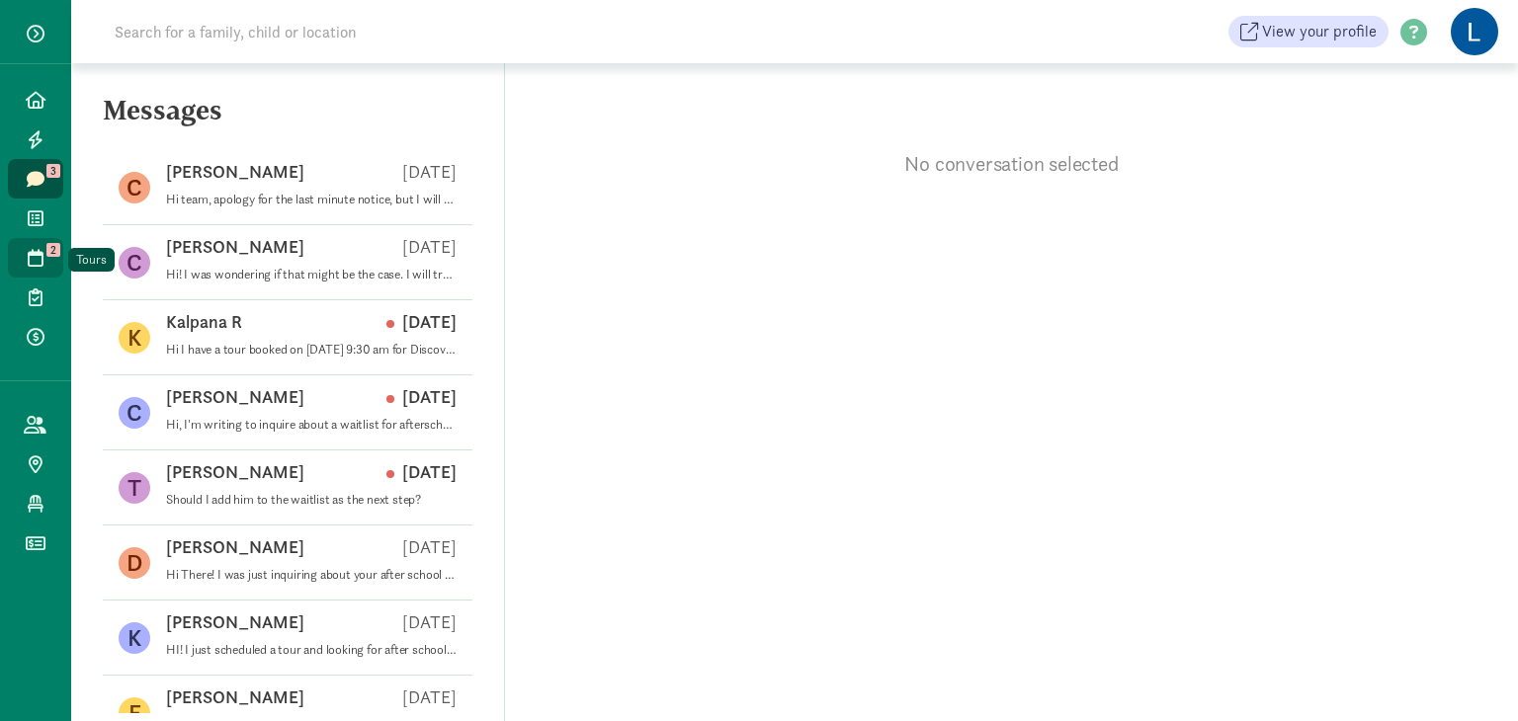
click at [36, 256] on icon at bounding box center [36, 258] width 16 height 18
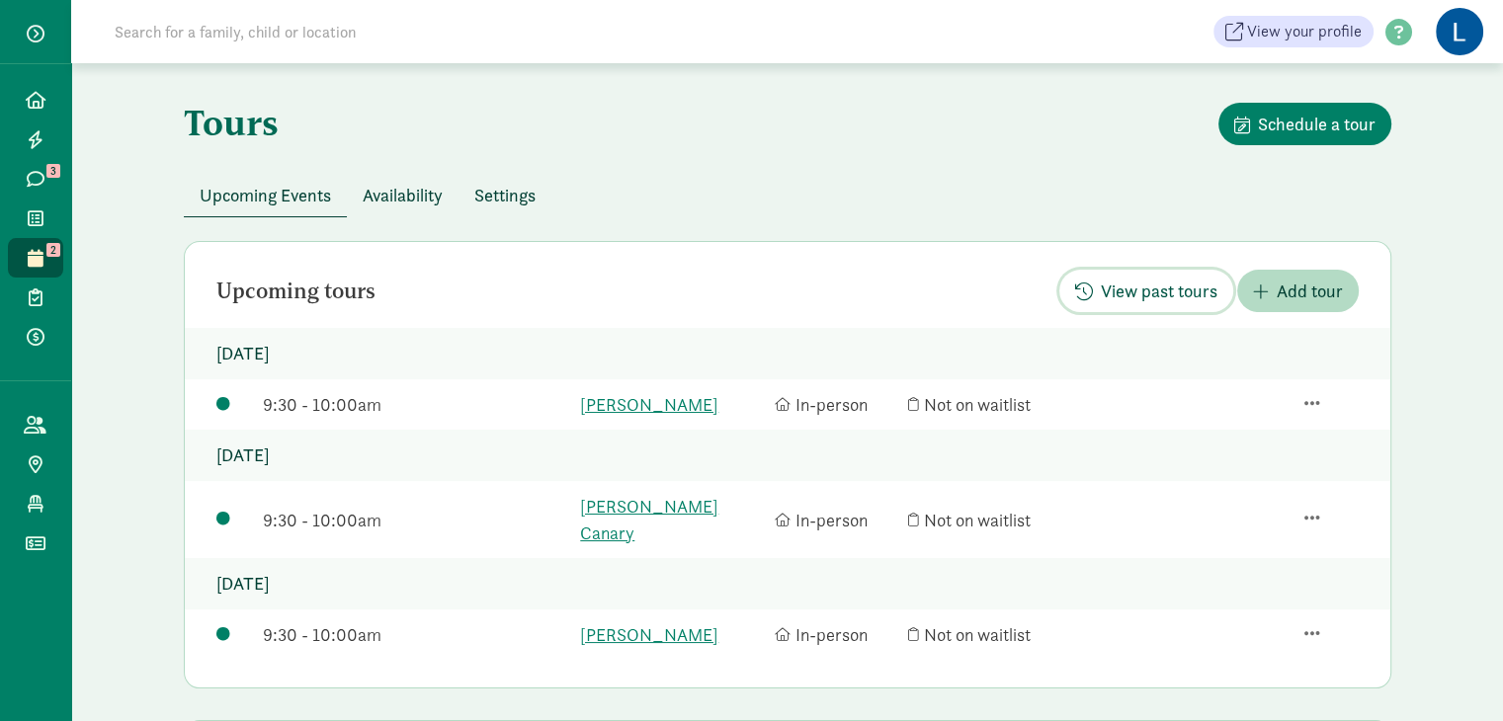
click at [1170, 290] on span "View past tours" at bounding box center [1159, 291] width 117 height 27
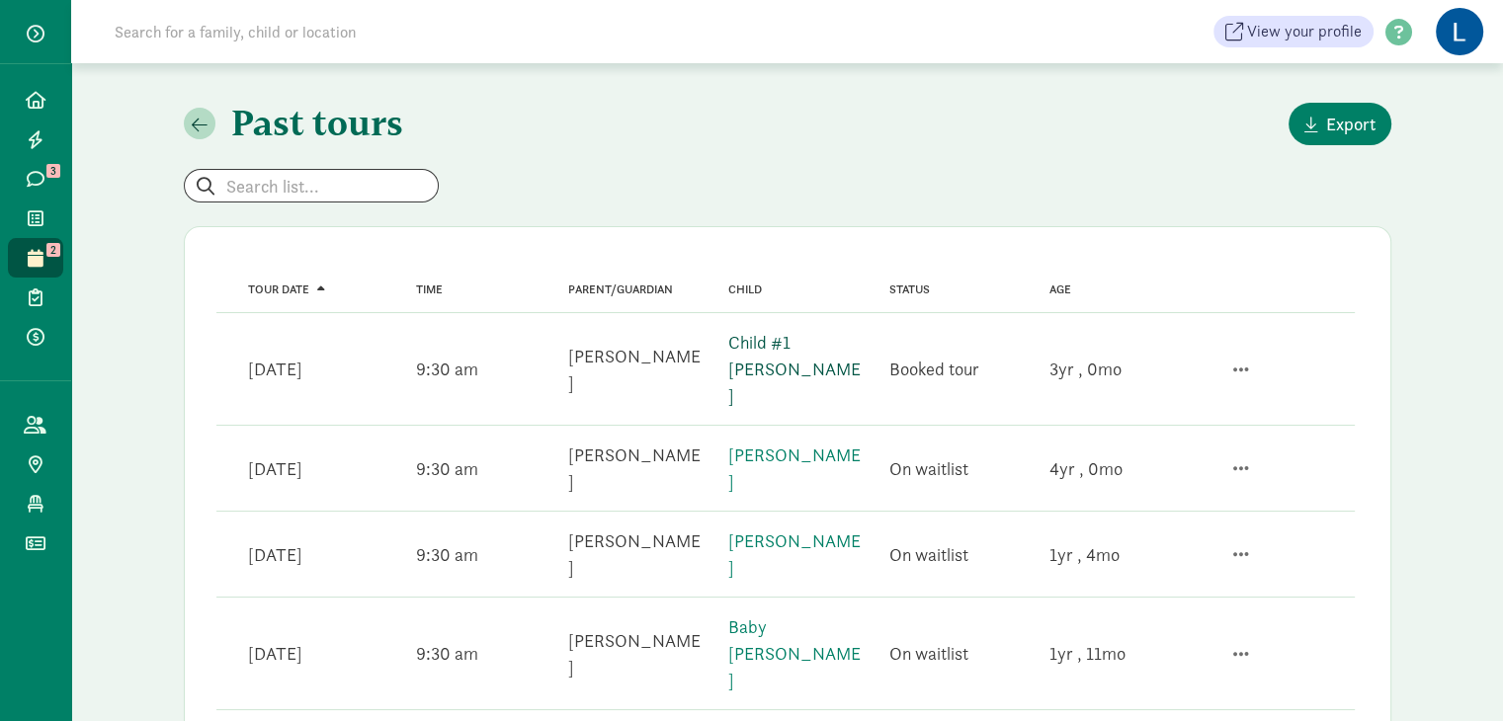
click at [772, 362] on link "Child #1 [PERSON_NAME]" at bounding box center [794, 369] width 132 height 76
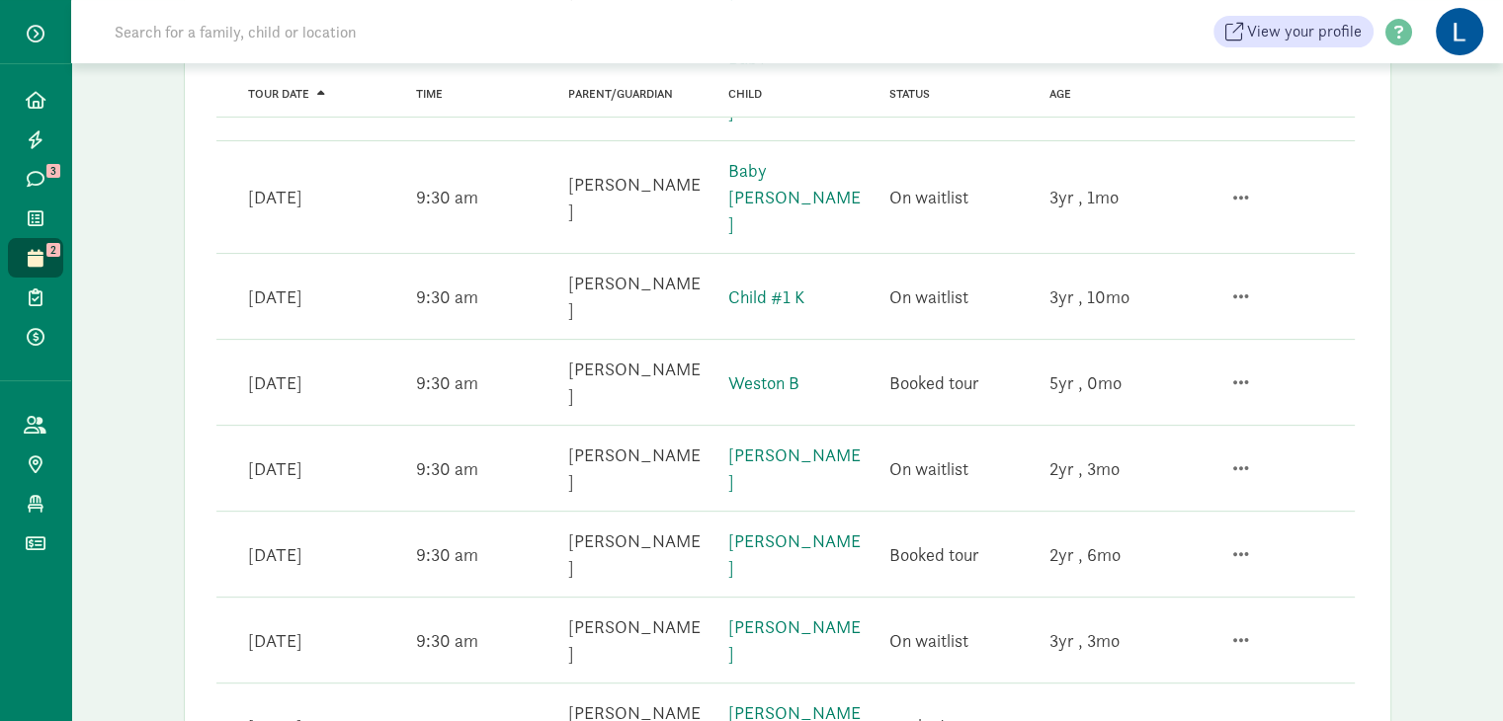
scroll to position [557, 0]
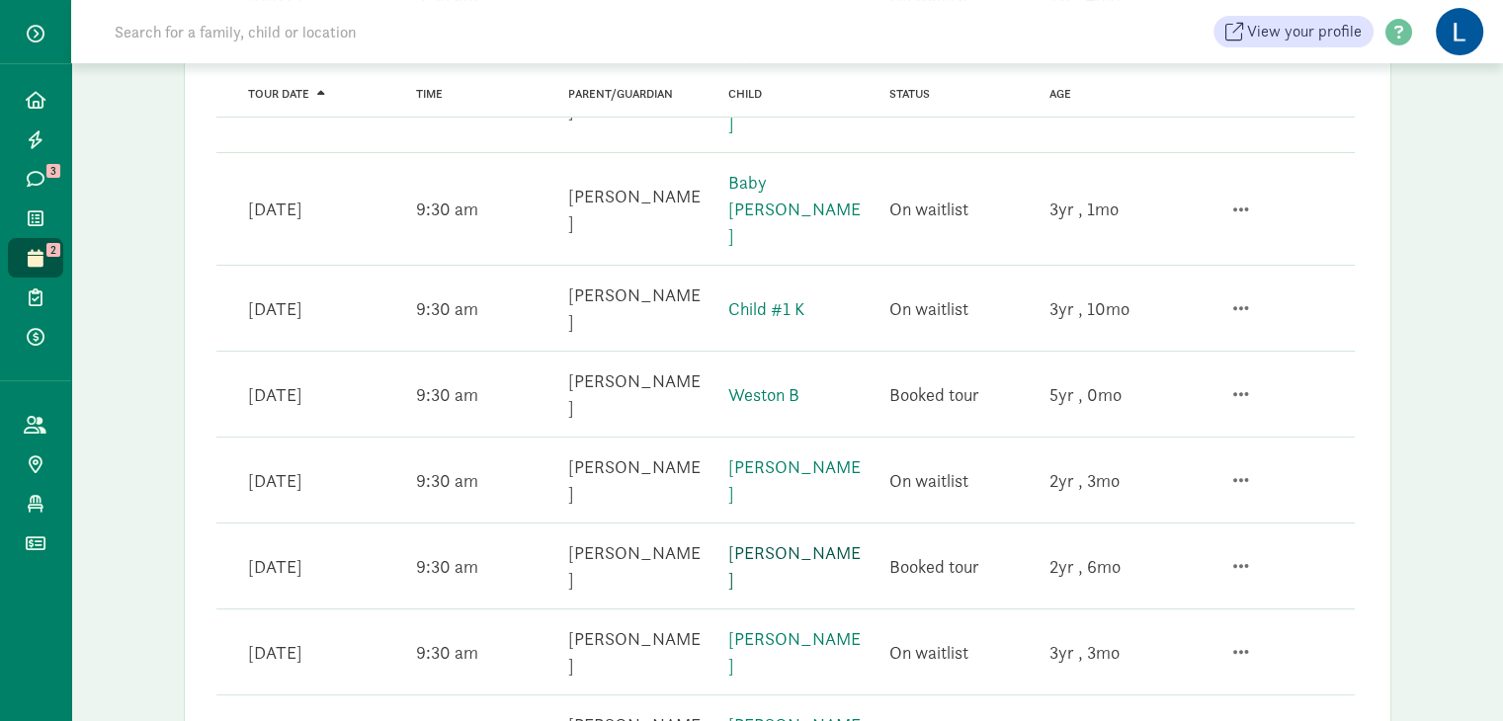
click at [764, 541] on link "Arya Rozario" at bounding box center [794, 565] width 132 height 49
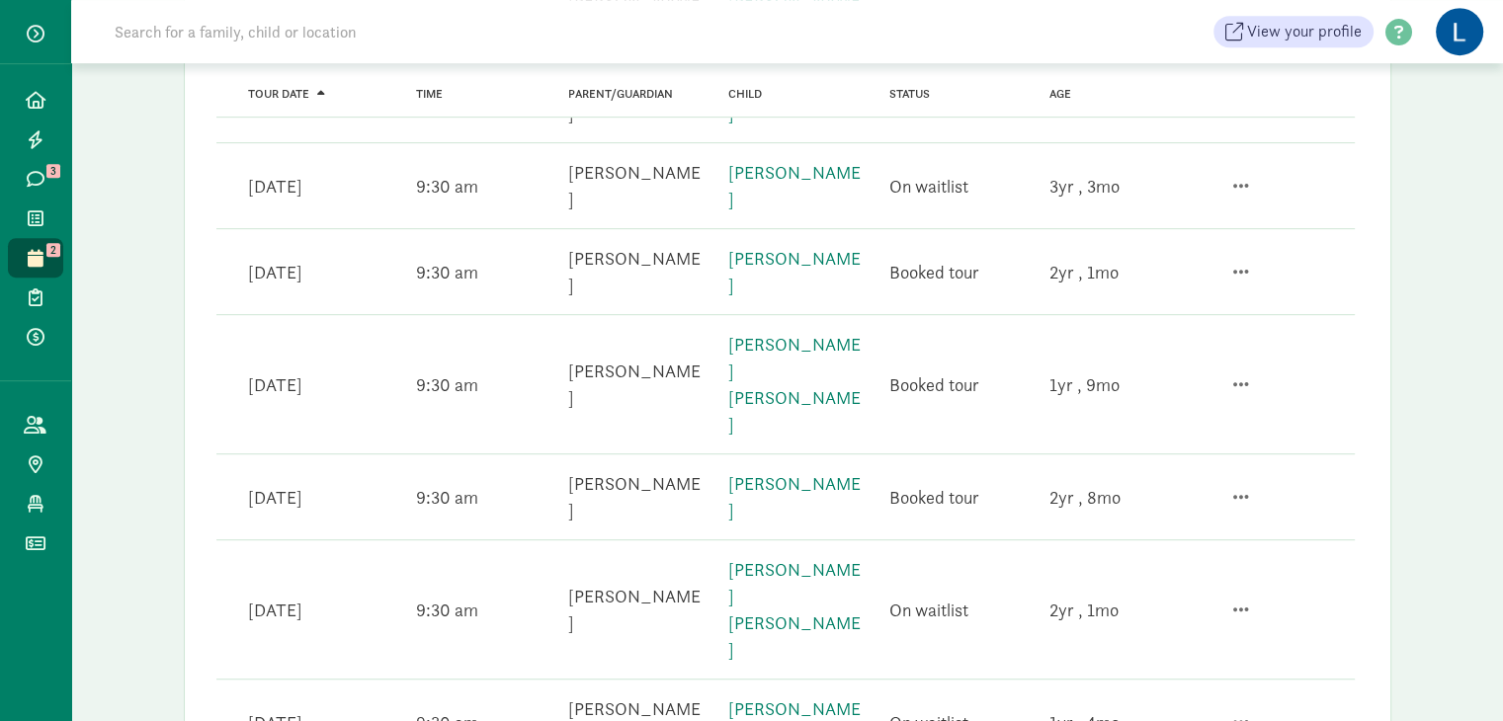
scroll to position [1032, 0]
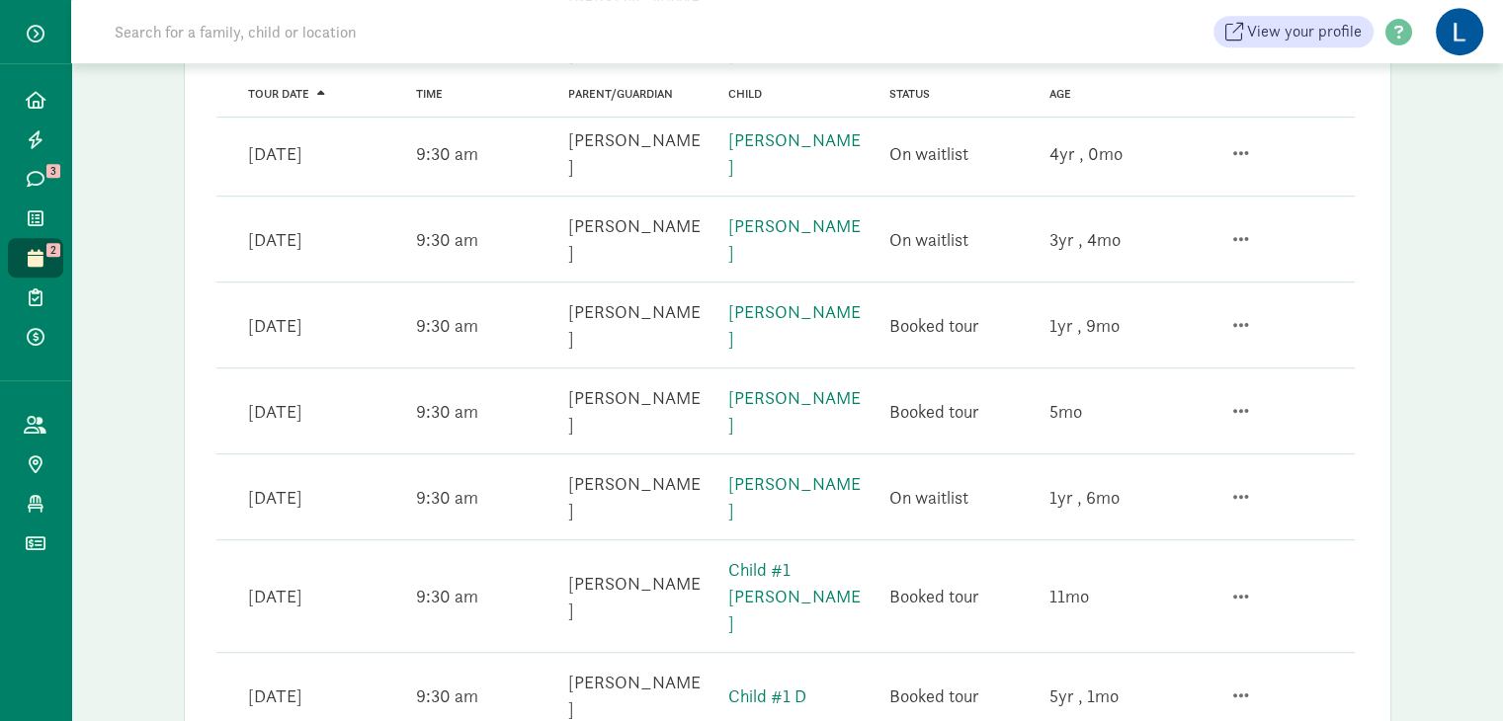
scroll to position [1124, 0]
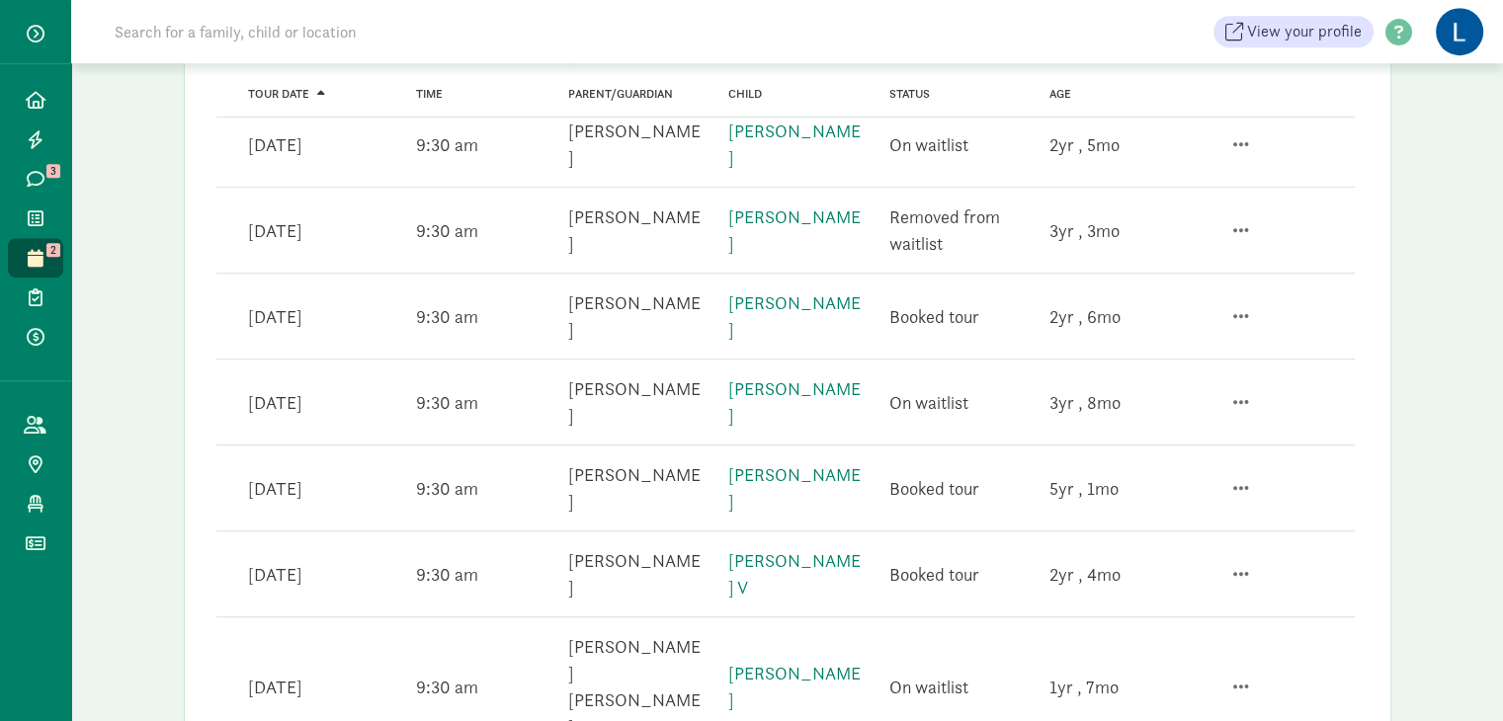
scroll to position [1142, 0]
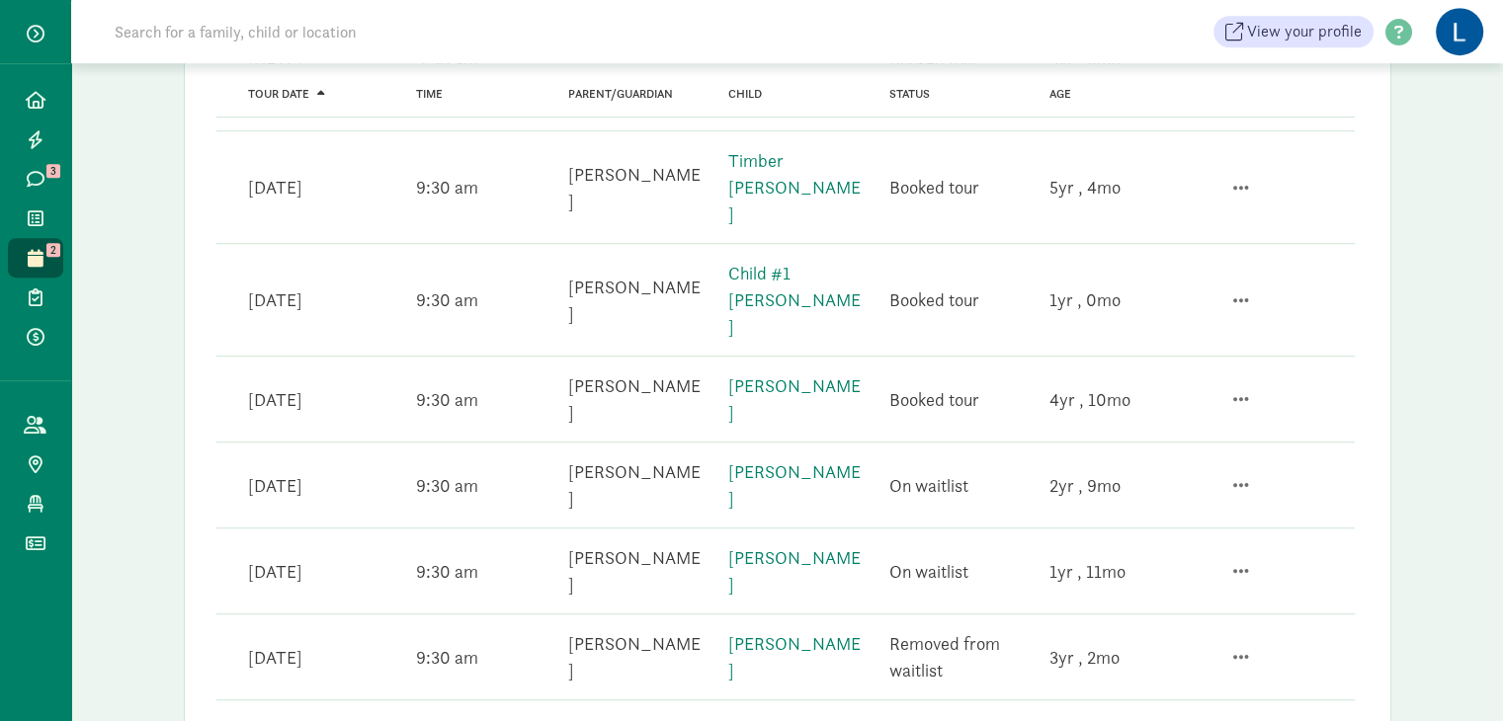
scroll to position [1154, 0]
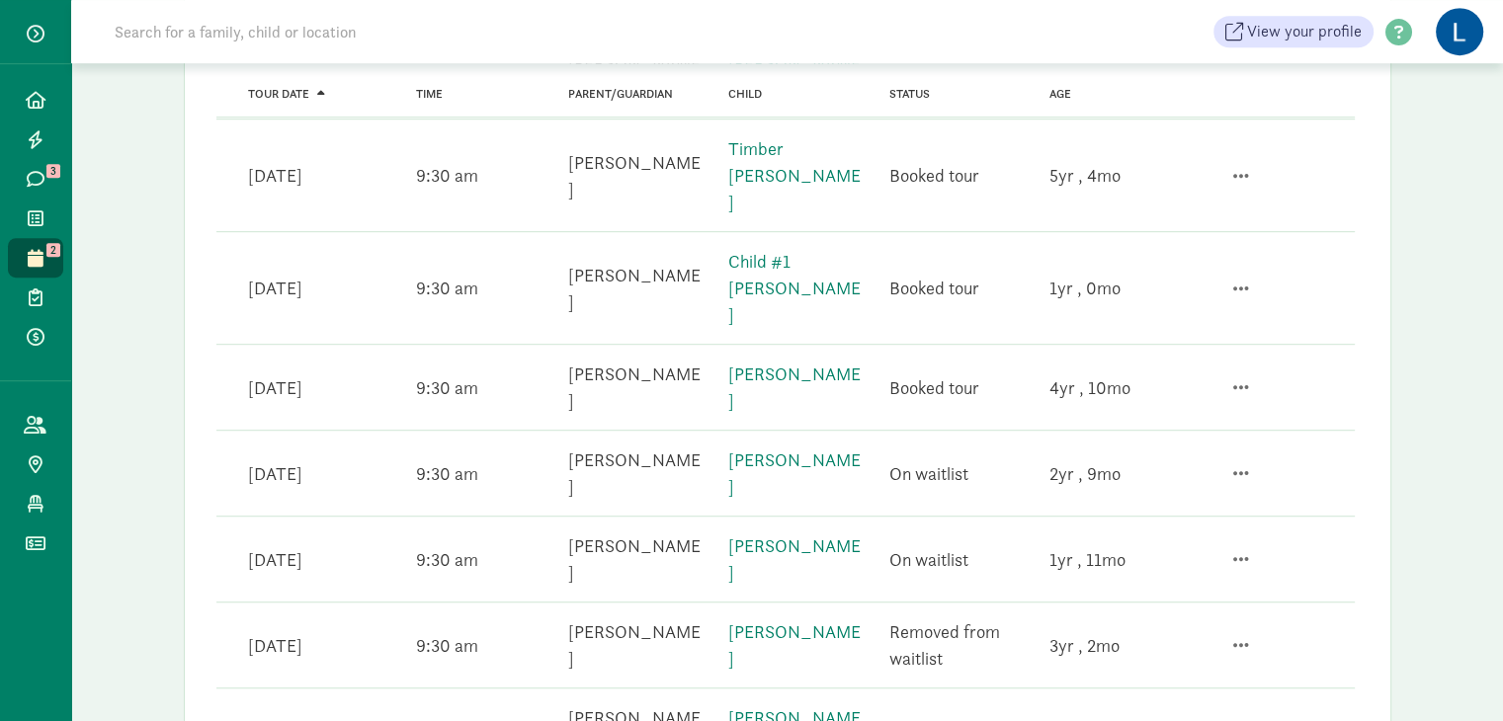
drag, startPoint x: 1502, startPoint y: 495, endPoint x: 1511, endPoint y: 414, distance: 81.5
click at [1502, 414] on html "Home Leads Messages 3 Waitlist Tours 2 Enrollments Payments All families Public…" at bounding box center [751, 51] width 1503 height 2411
click at [1426, 347] on div "Past tours Export Tour date Time Parent/guardian Child Status Age Tour date Jan…" at bounding box center [787, 83] width 1287 height 2348
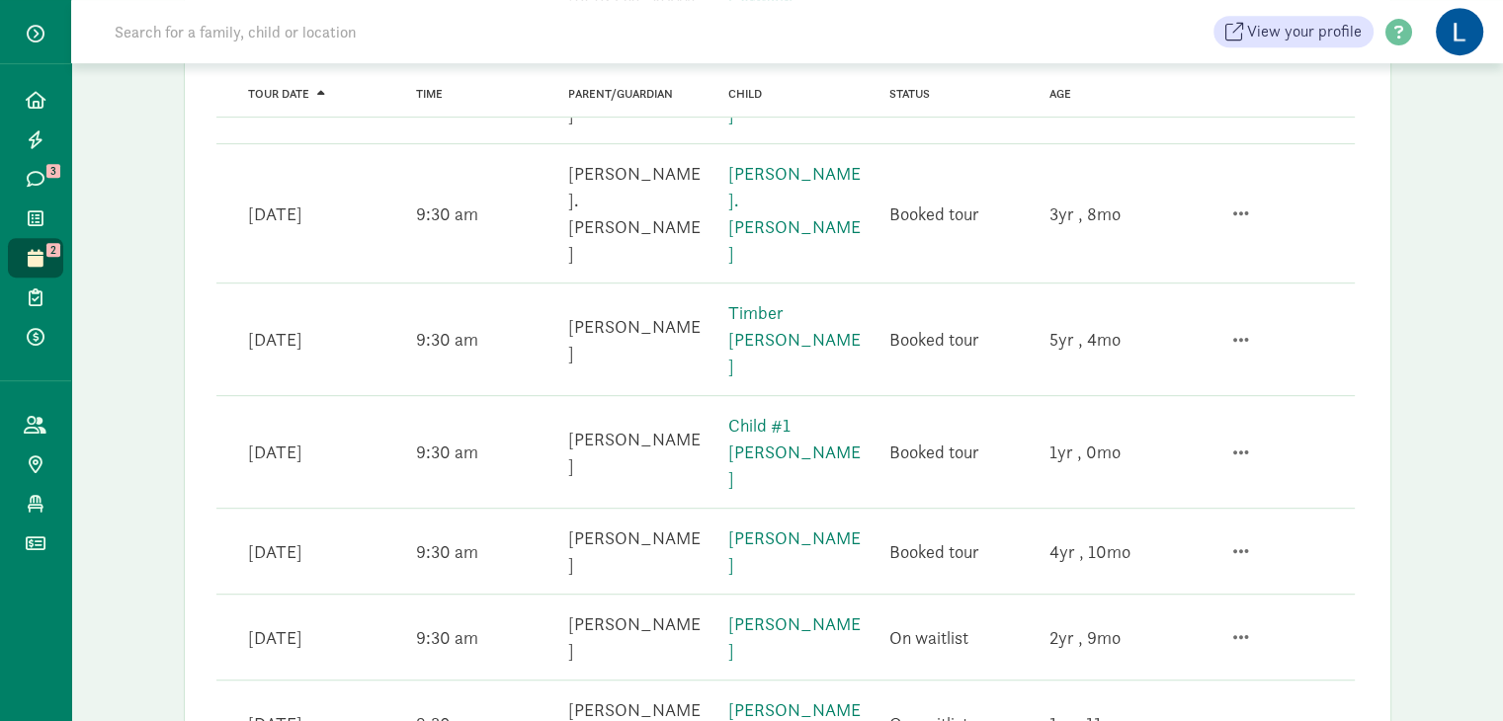
scroll to position [992, 0]
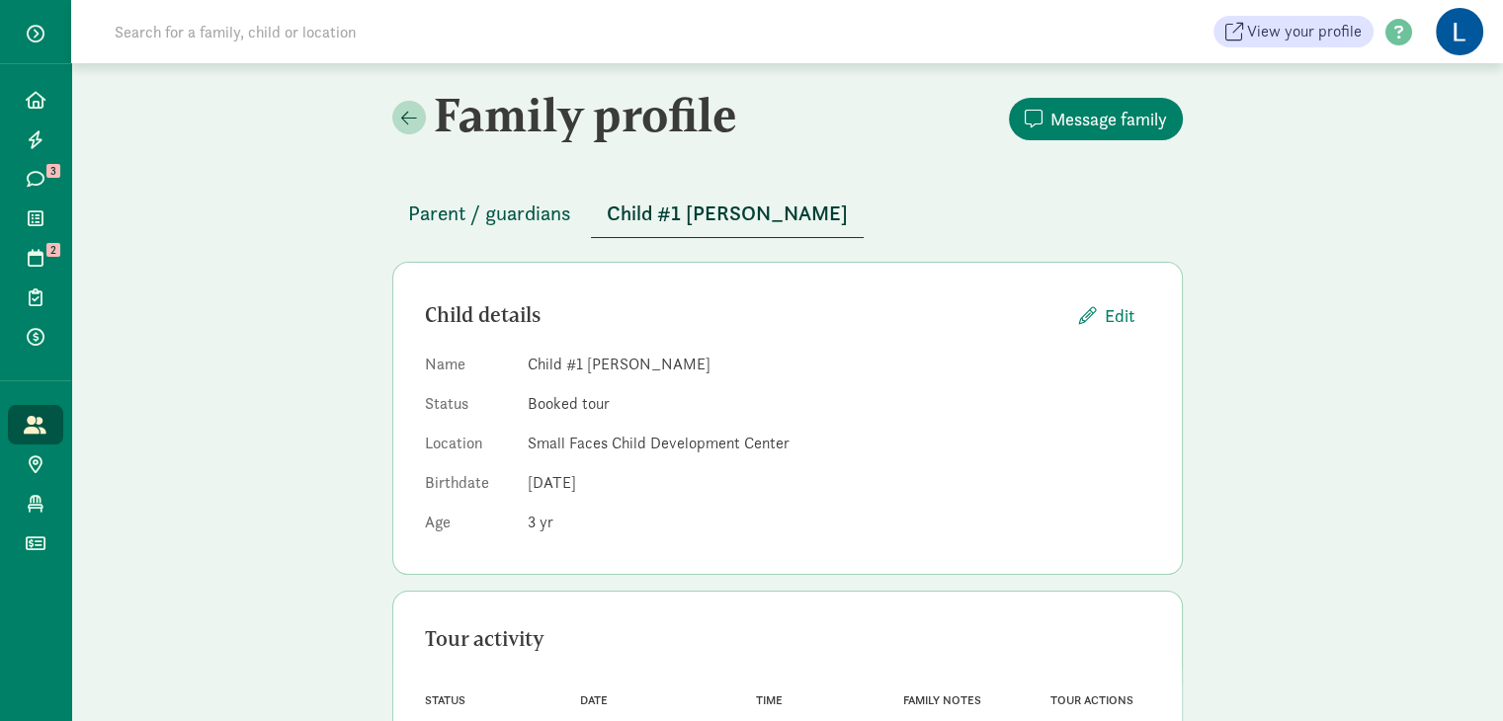
click at [543, 208] on span "Parent / guardians" at bounding box center [489, 214] width 163 height 32
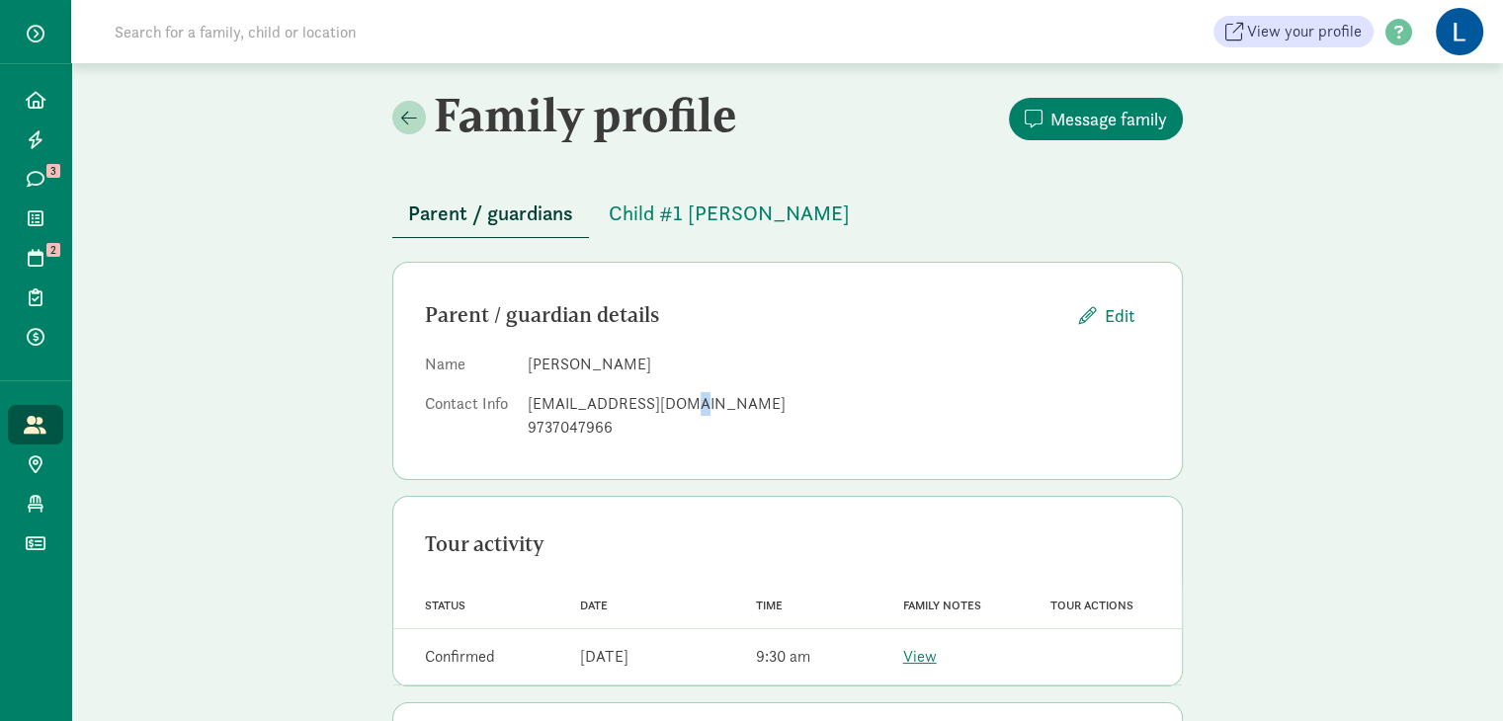
click at [679, 408] on div "sindhu2210@gmail.com" at bounding box center [839, 404] width 623 height 24
click at [686, 408] on div "sindhu2210@gmail.com" at bounding box center [839, 404] width 623 height 24
drag, startPoint x: 686, startPoint y: 405, endPoint x: 526, endPoint y: 400, distance: 160.2
click at [528, 400] on div "sindhu2210@gmail.com" at bounding box center [839, 404] width 623 height 24
copy div "sindhu2210@gmail.com"
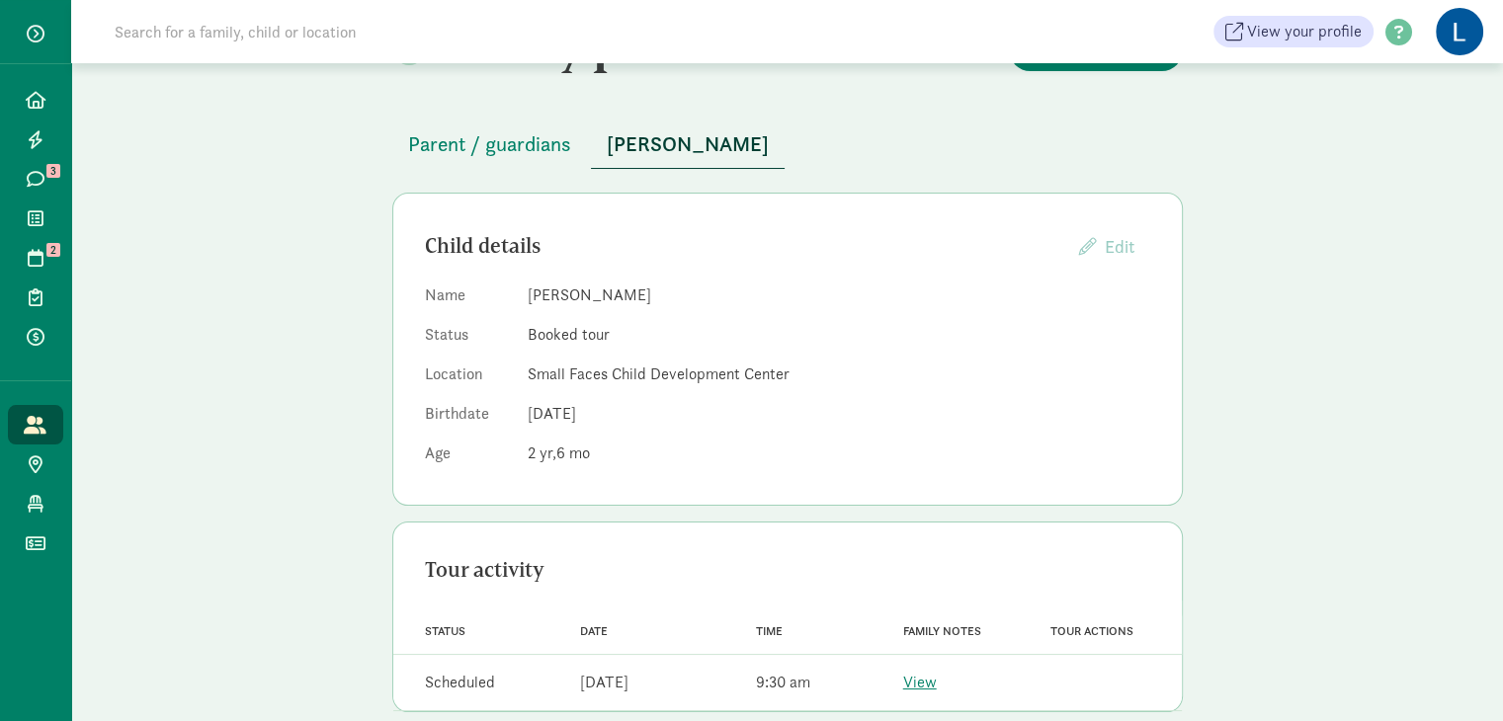
scroll to position [99, 0]
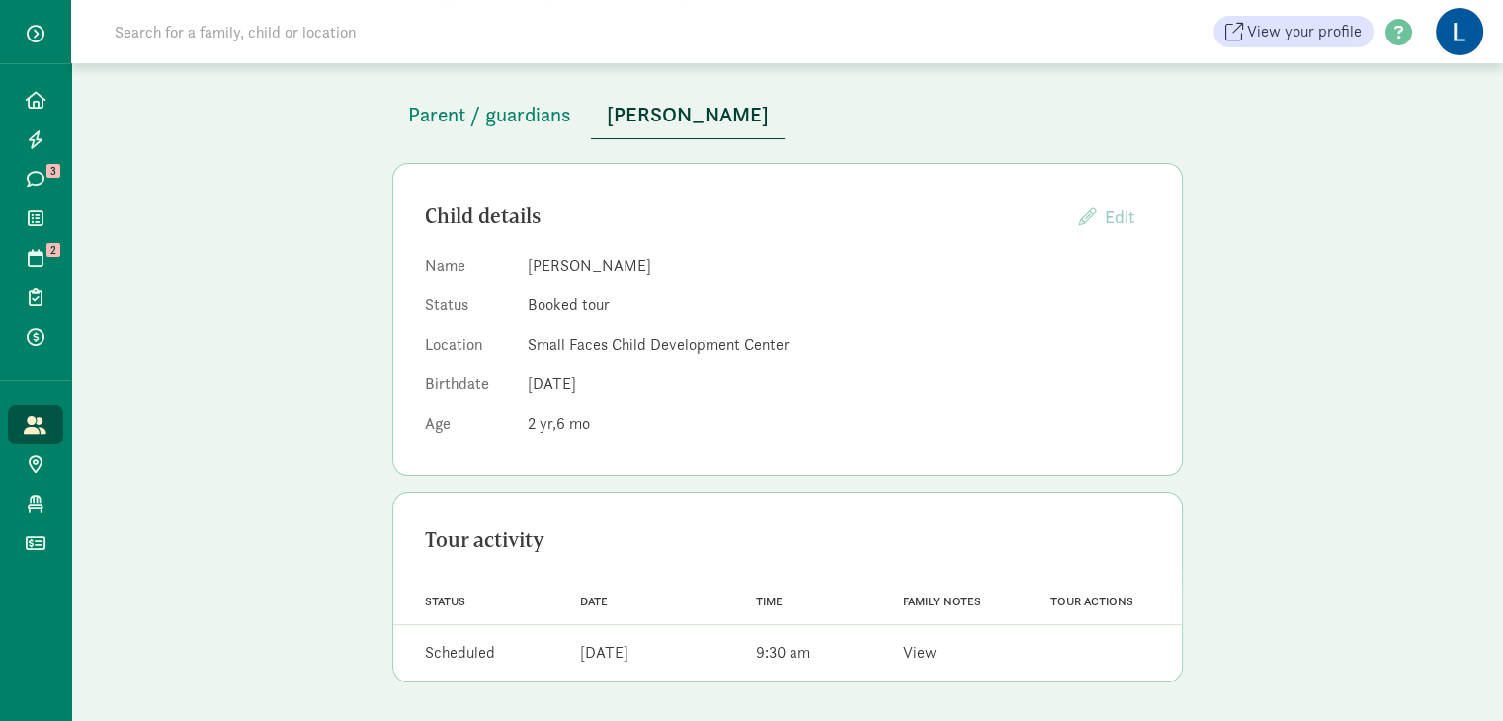
click at [917, 652] on link "View" at bounding box center [920, 652] width 34 height 21
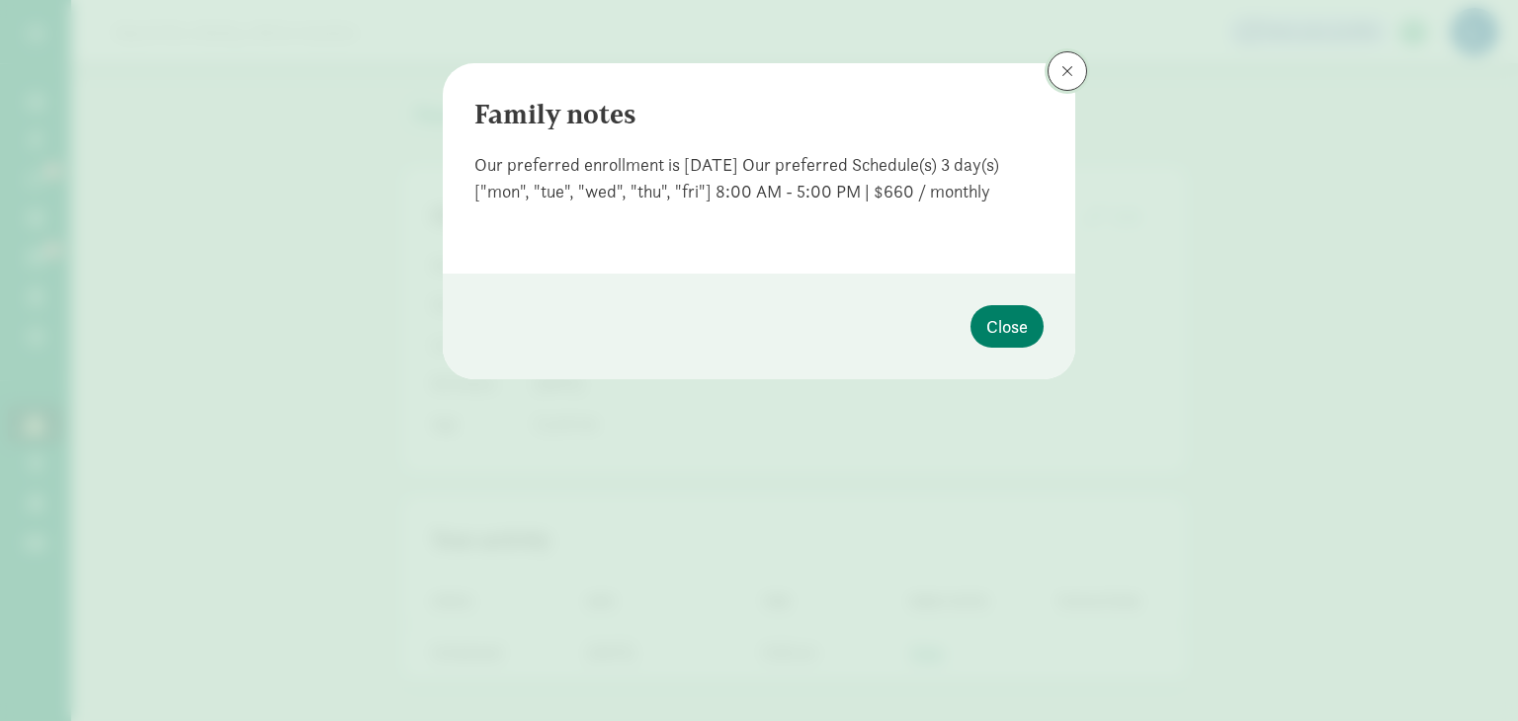
click at [1067, 74] on span at bounding box center [1067, 71] width 12 height 16
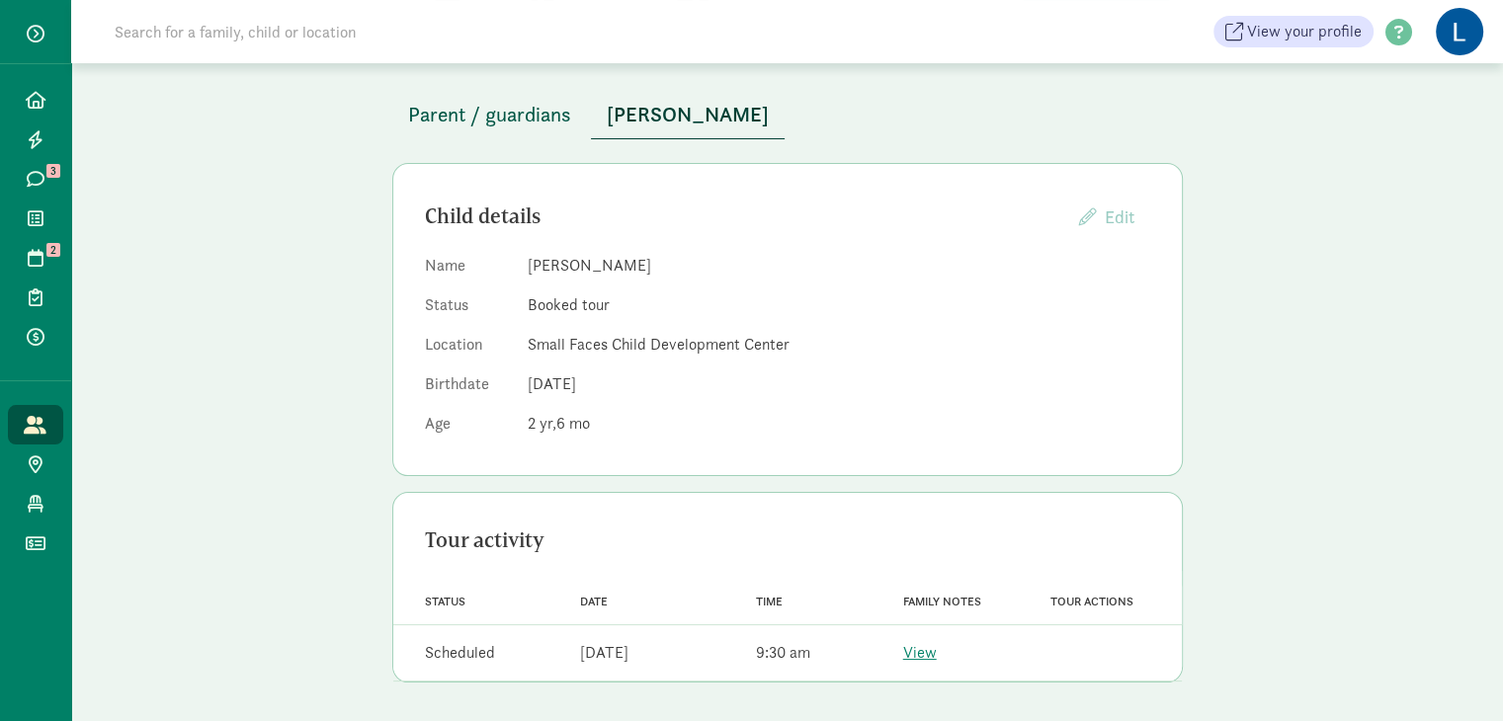
click at [455, 115] on span "Parent / guardians" at bounding box center [489, 115] width 163 height 32
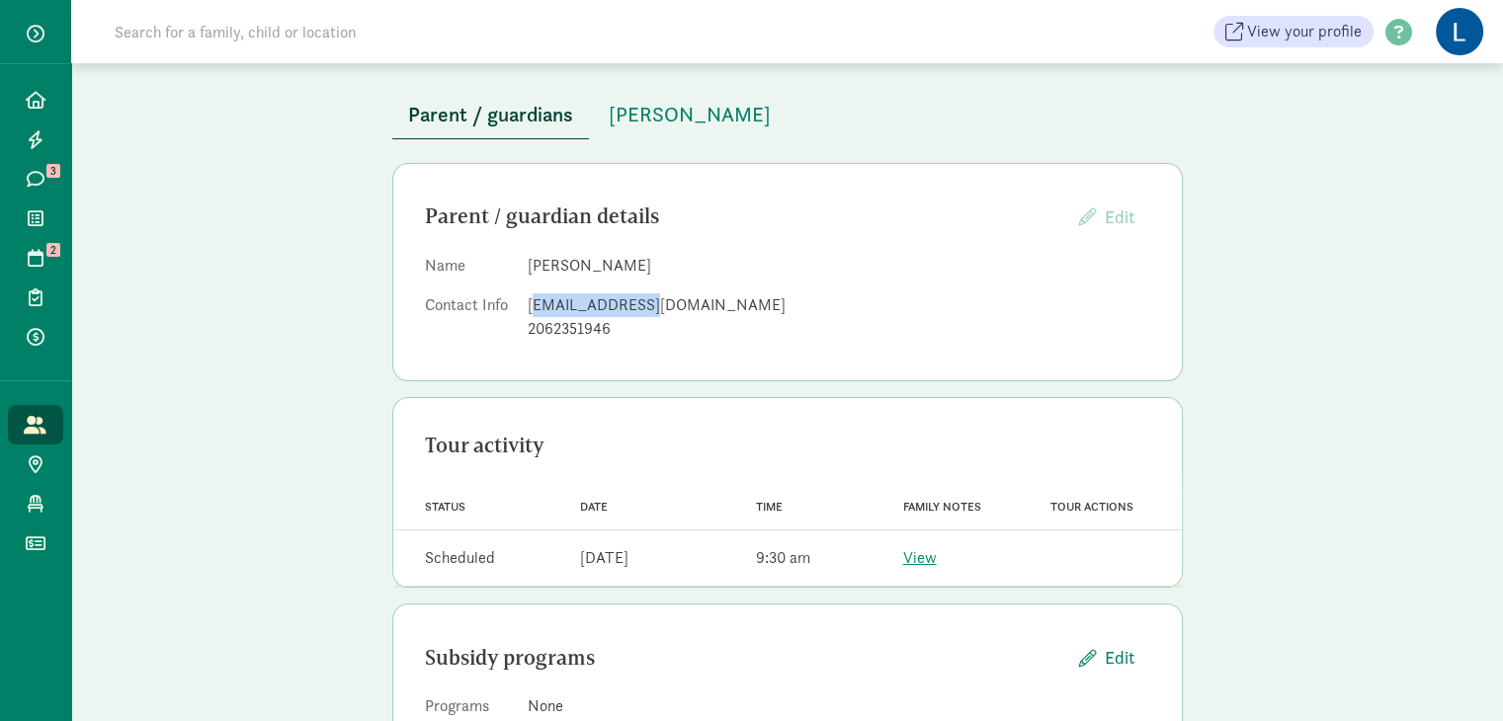
drag, startPoint x: 530, startPoint y: 305, endPoint x: 637, endPoint y: 295, distance: 108.2
click at [637, 295] on div "teja148@gmail.com" at bounding box center [839, 305] width 623 height 24
drag, startPoint x: 666, startPoint y: 298, endPoint x: 526, endPoint y: 309, distance: 140.7
click at [528, 309] on div "teja148@gmail.com" at bounding box center [839, 305] width 623 height 24
copy div "teja148@gmail.com"
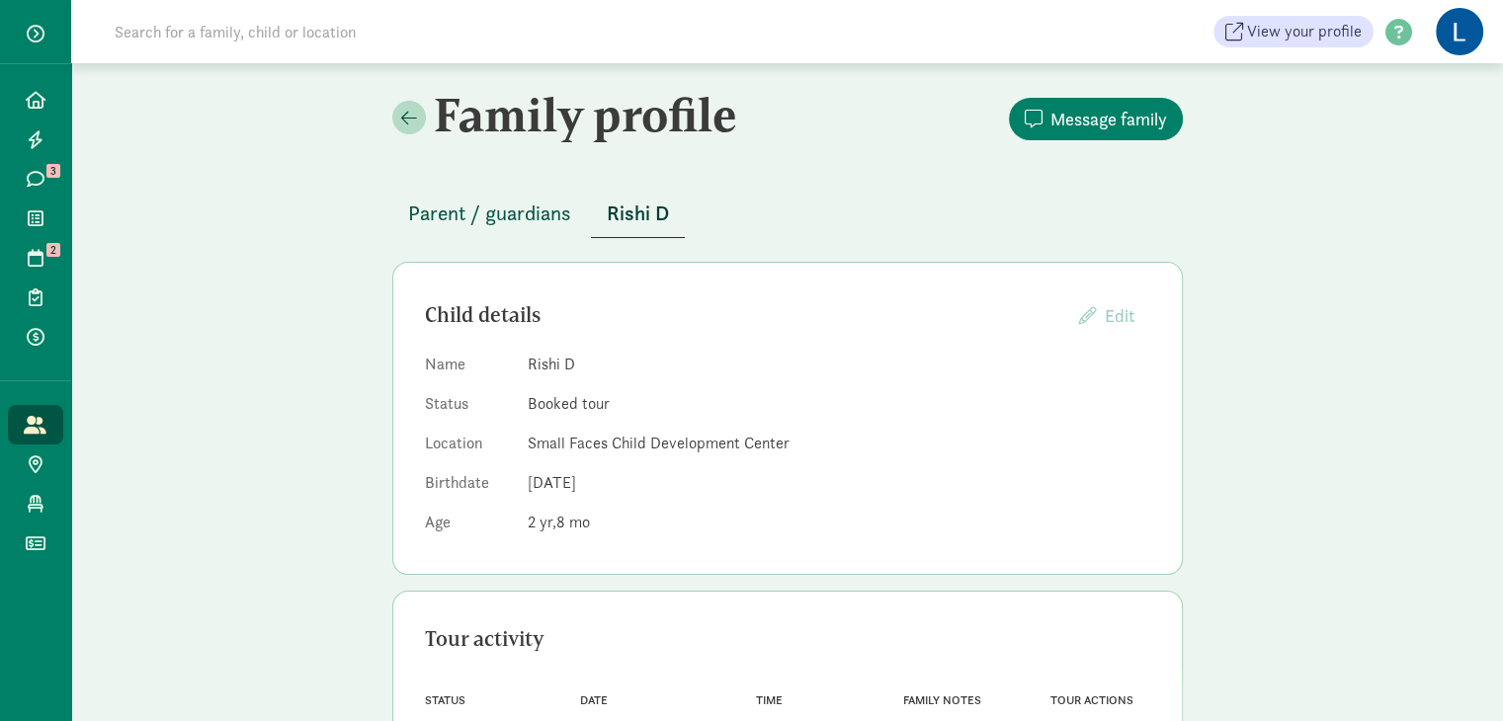
click at [516, 208] on span "Parent / guardians" at bounding box center [489, 214] width 163 height 32
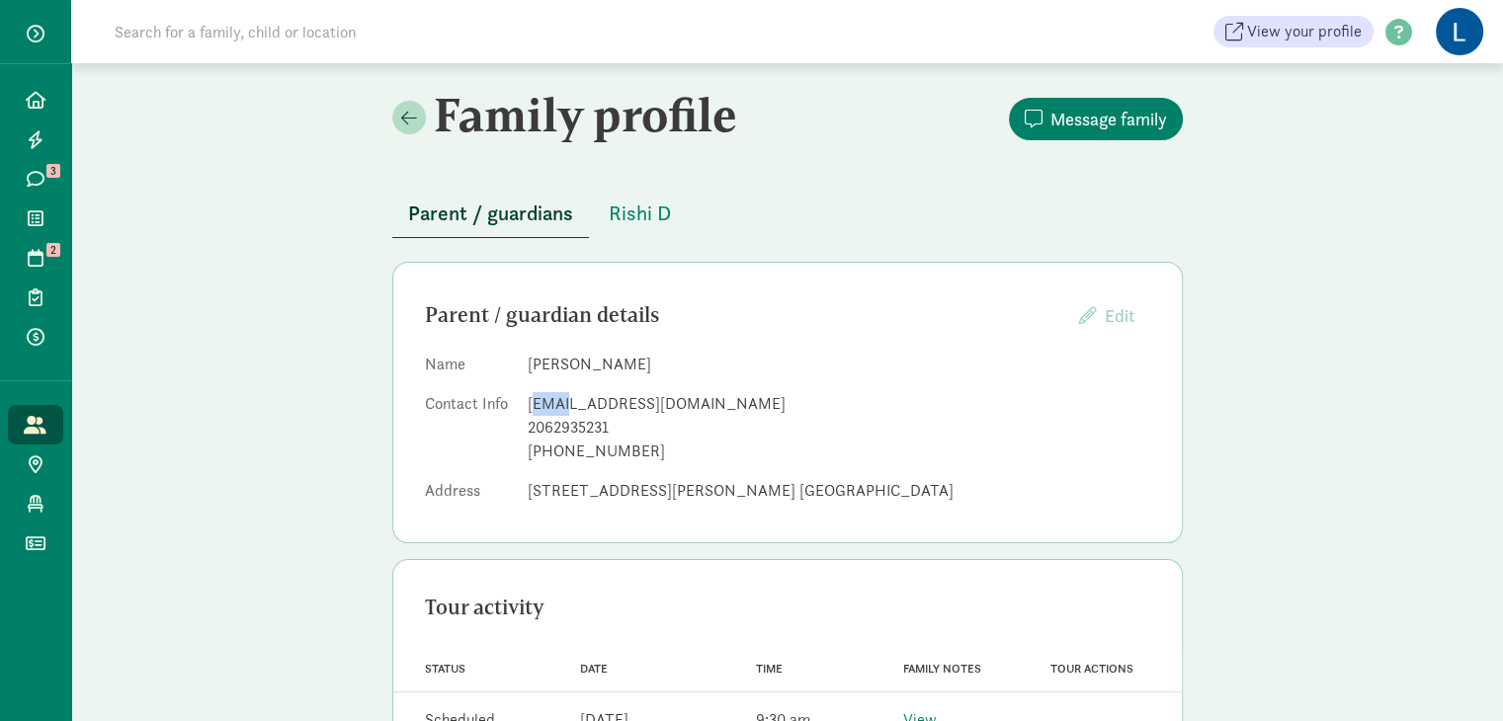
drag, startPoint x: 530, startPoint y: 397, endPoint x: 561, endPoint y: 410, distance: 34.1
click at [561, 410] on div "[EMAIL_ADDRESS][DOMAIN_NAME]" at bounding box center [839, 404] width 623 height 24
drag, startPoint x: 680, startPoint y: 408, endPoint x: 526, endPoint y: 399, distance: 154.4
click at [528, 399] on div "[EMAIL_ADDRESS][DOMAIN_NAME]" at bounding box center [839, 404] width 623 height 24
copy div "[EMAIL_ADDRESS][DOMAIN_NAME]"
